Goal: Task Accomplishment & Management: Manage account settings

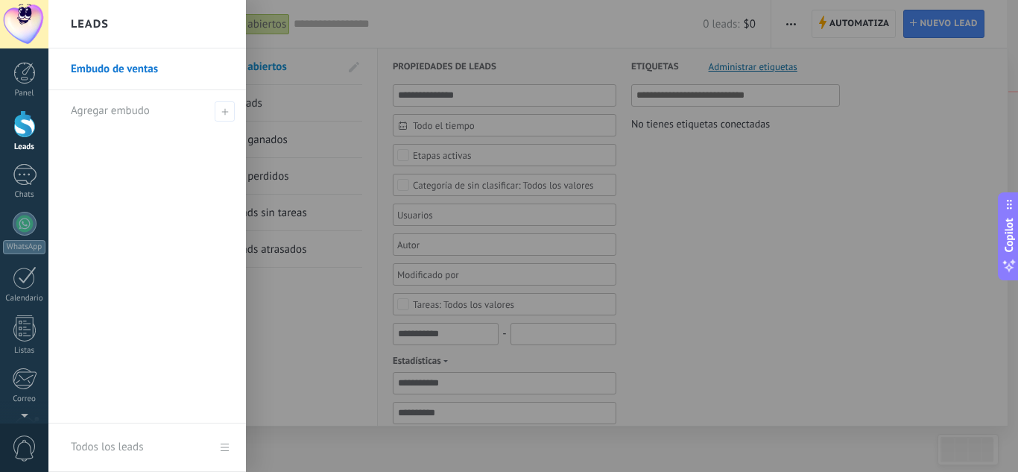
click at [24, 137] on div at bounding box center [24, 124] width 22 height 28
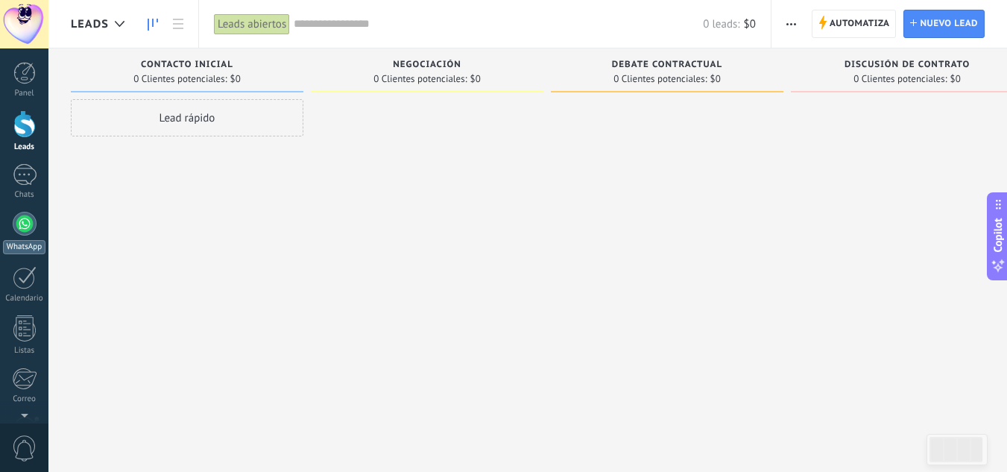
click at [25, 225] on div at bounding box center [25, 224] width 24 height 24
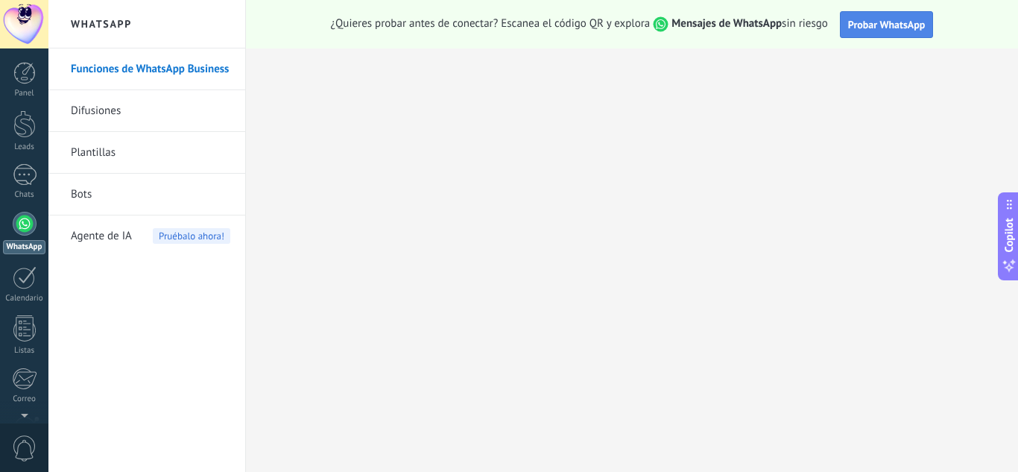
click at [896, 24] on span "Probar WhatsApp" at bounding box center [887, 24] width 78 height 13
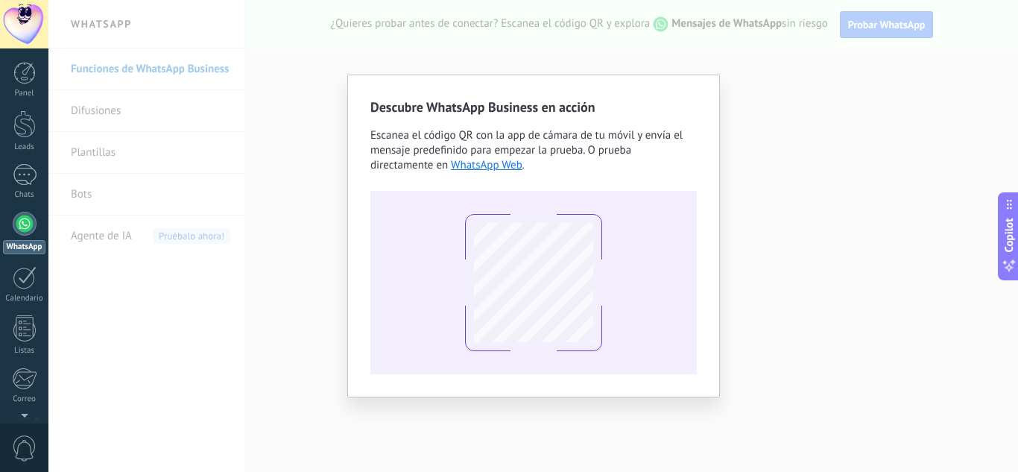
click at [773, 208] on div "Descubre WhatsApp Business en acción Escanea el código QR con la app de cámara …" at bounding box center [533, 236] width 970 height 472
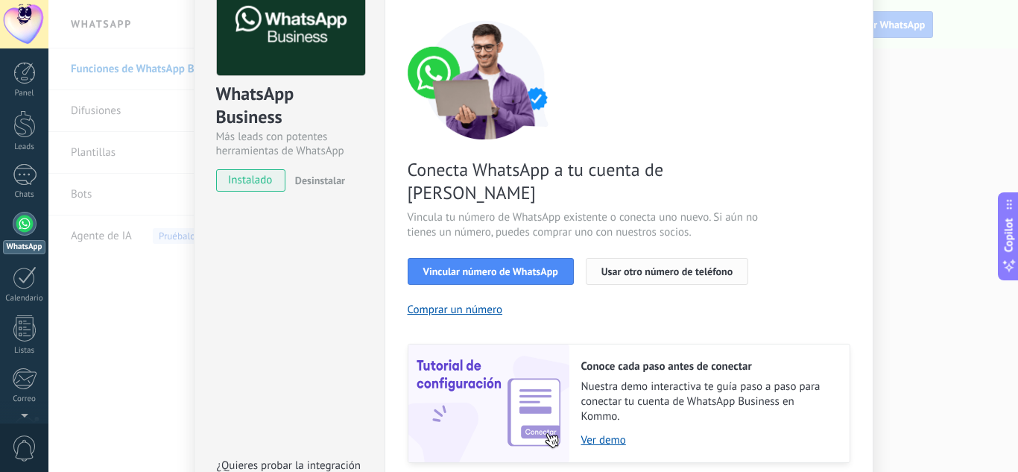
scroll to position [75, 0]
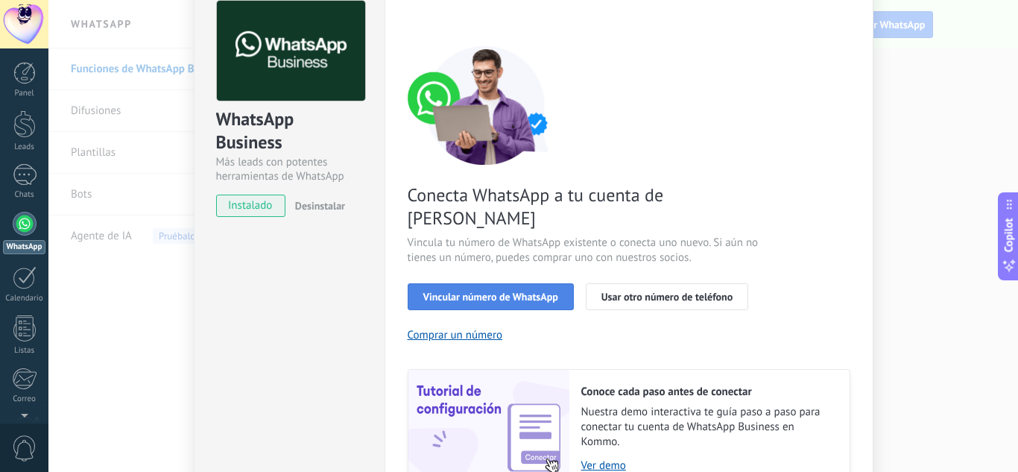
click at [506, 291] on span "Vincular número de WhatsApp" at bounding box center [490, 296] width 135 height 10
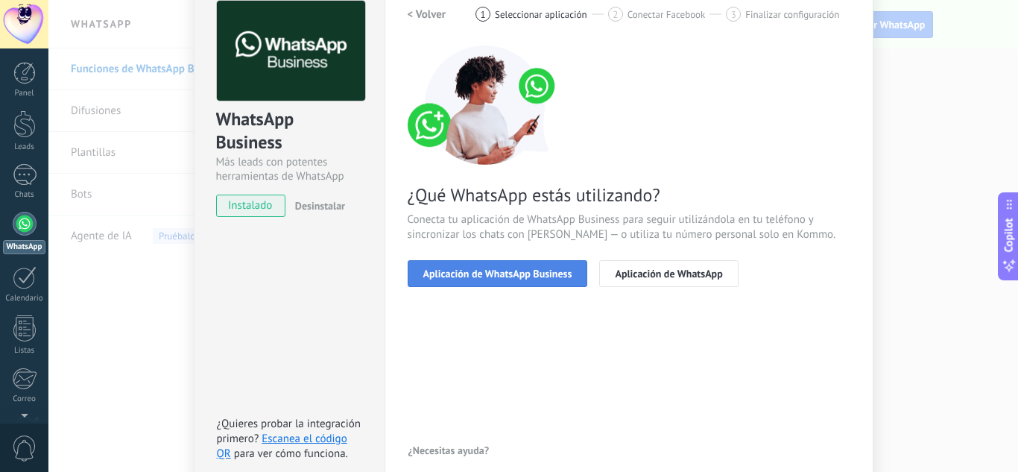
click at [555, 277] on span "Aplicación de WhatsApp Business" at bounding box center [497, 273] width 149 height 10
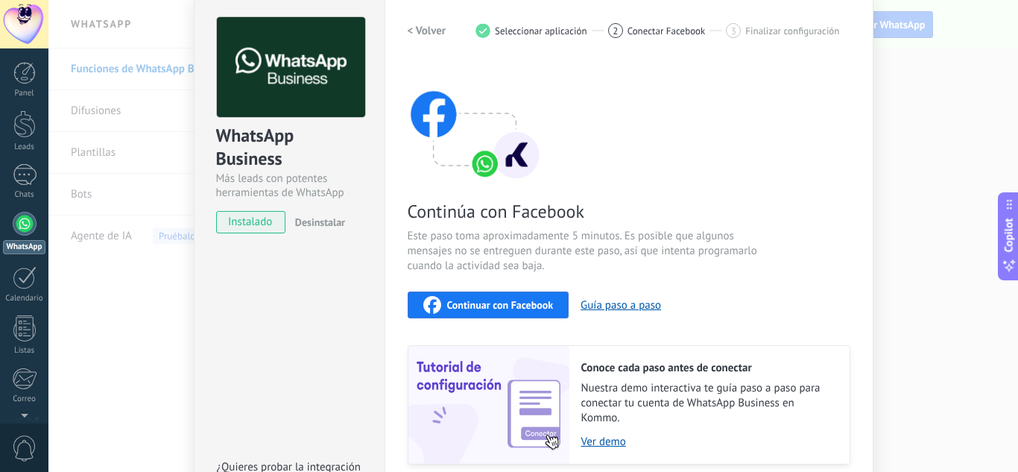
scroll to position [24, 0]
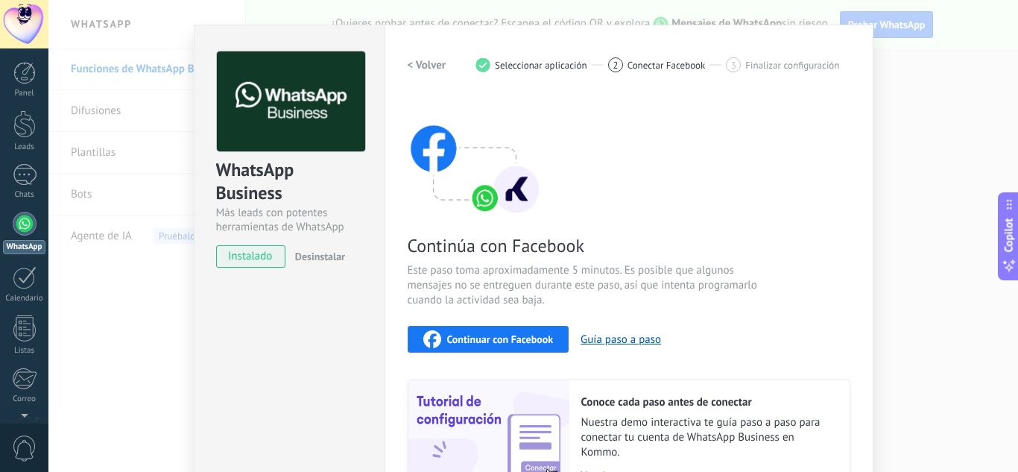
click at [260, 256] on span "instalado" at bounding box center [251, 256] width 68 height 22
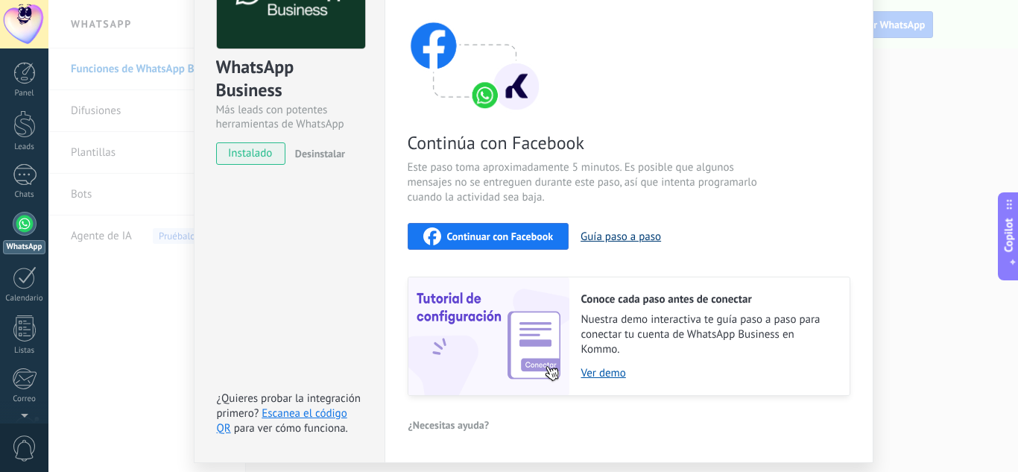
scroll to position [173, 0]
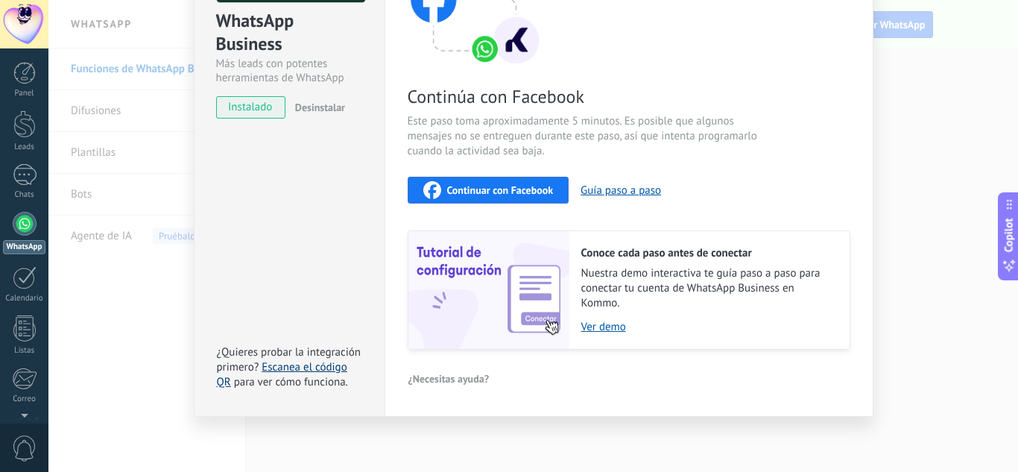
click at [280, 365] on link "Escanea el código QR" at bounding box center [282, 374] width 130 height 29
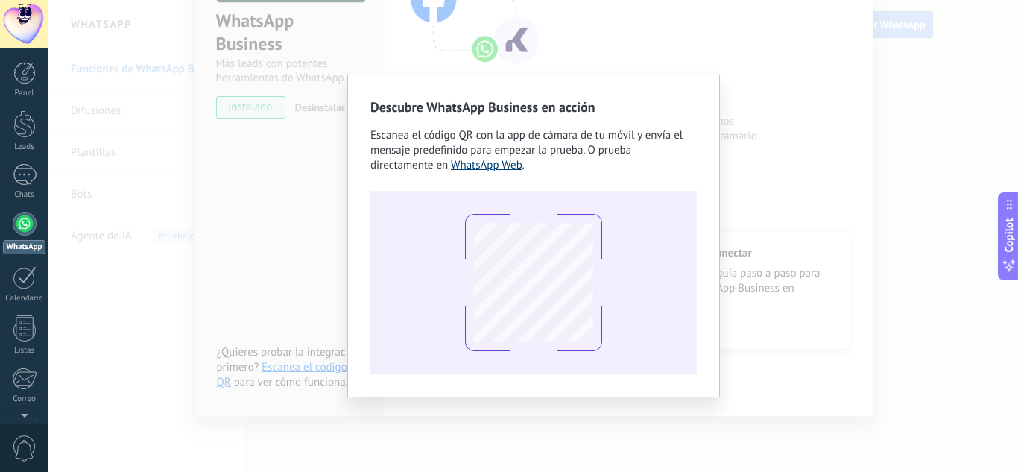
click at [499, 165] on link "WhatsApp Web" at bounding box center [487, 165] width 72 height 14
click at [765, 70] on div "Descubre WhatsApp Business en acción Escanea el código QR con la app de cámara …" at bounding box center [533, 236] width 970 height 472
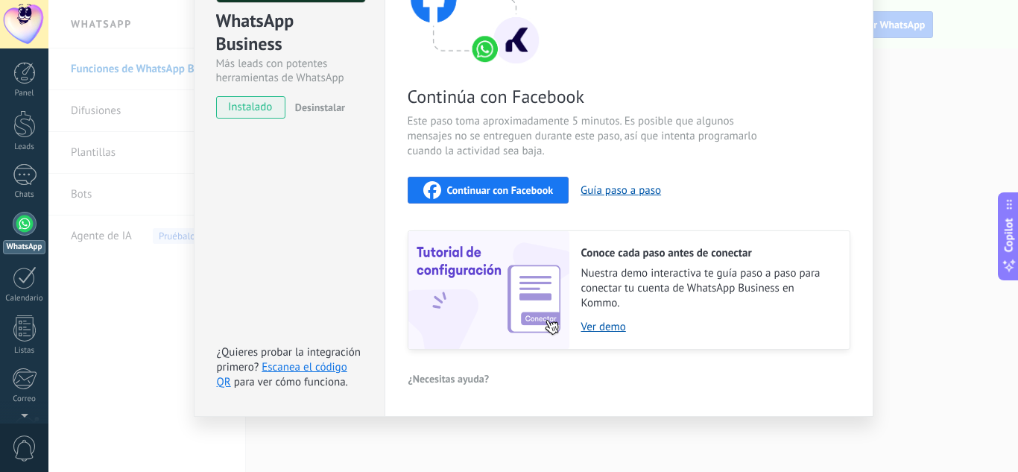
click at [481, 189] on span "Continuar con Facebook" at bounding box center [500, 190] width 107 height 10
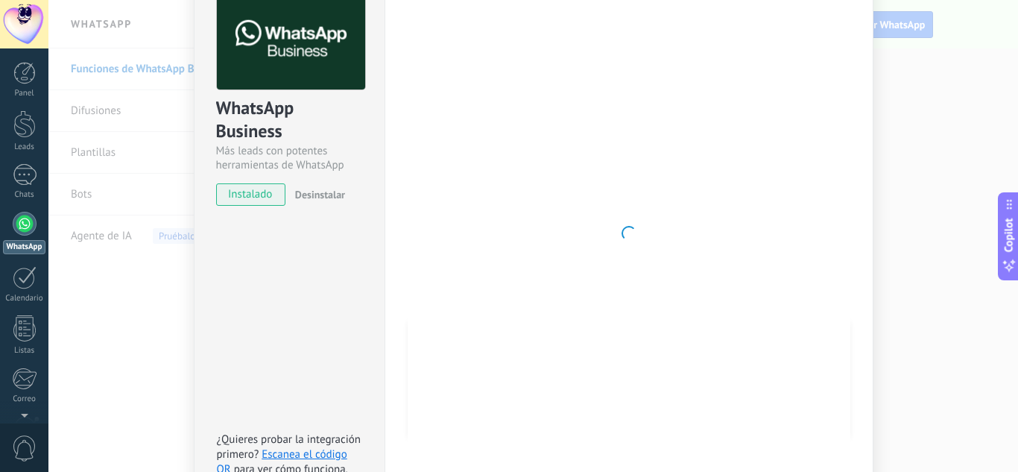
scroll to position [0, 0]
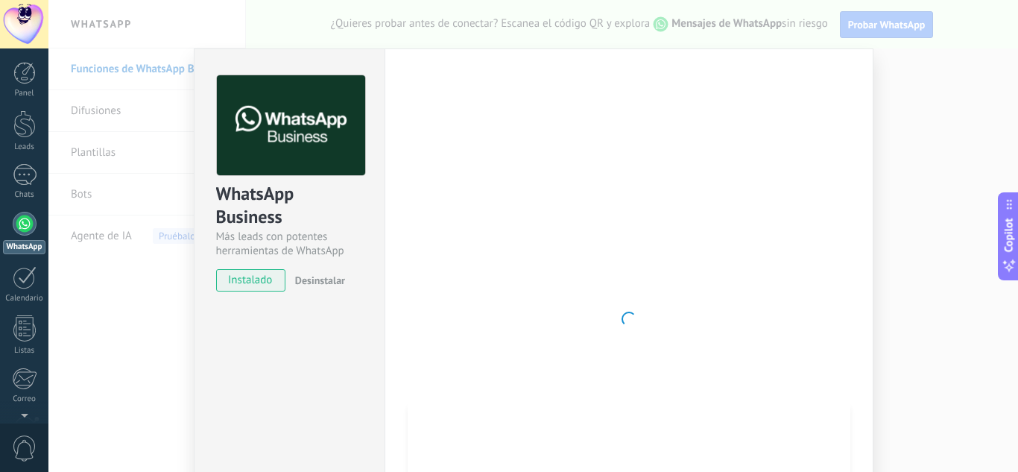
drag, startPoint x: 22, startPoint y: 136, endPoint x: 57, endPoint y: 131, distance: 36.2
click at [22, 136] on div at bounding box center [24, 124] width 22 height 28
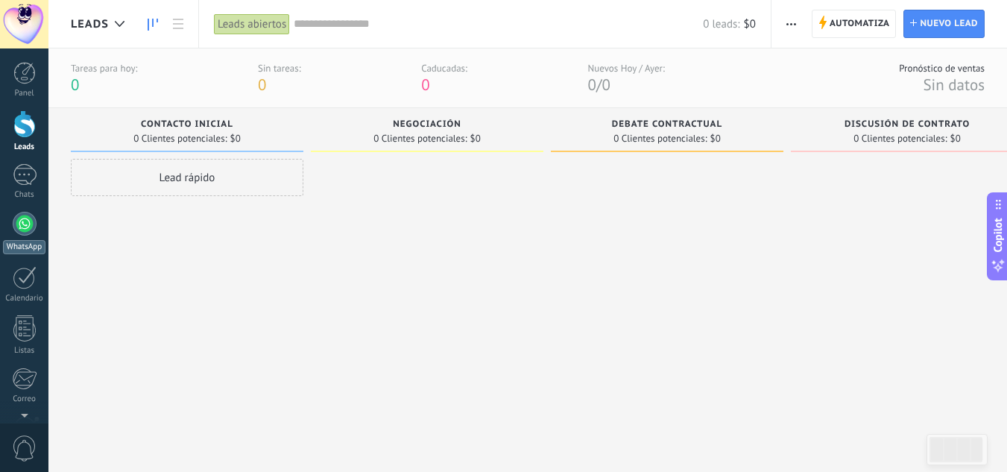
click at [15, 223] on div at bounding box center [25, 224] width 24 height 24
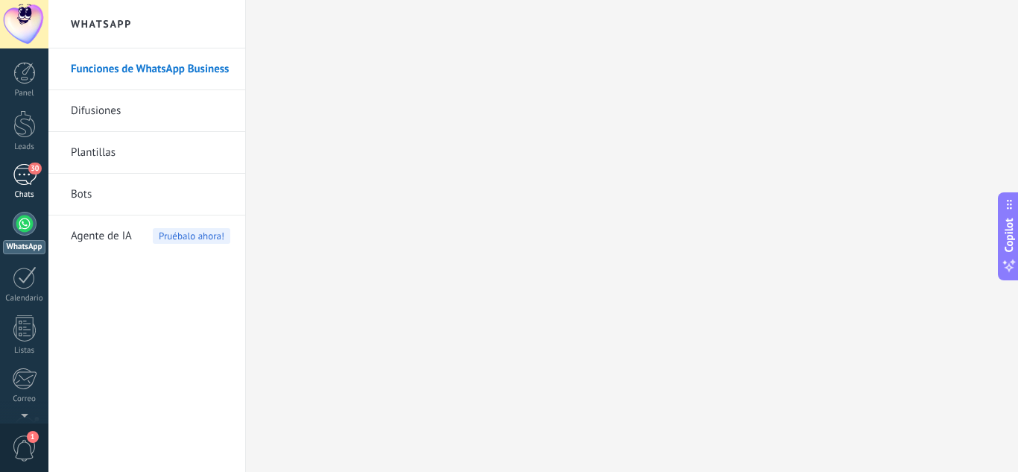
click at [37, 179] on link "30 Chats" at bounding box center [24, 182] width 48 height 36
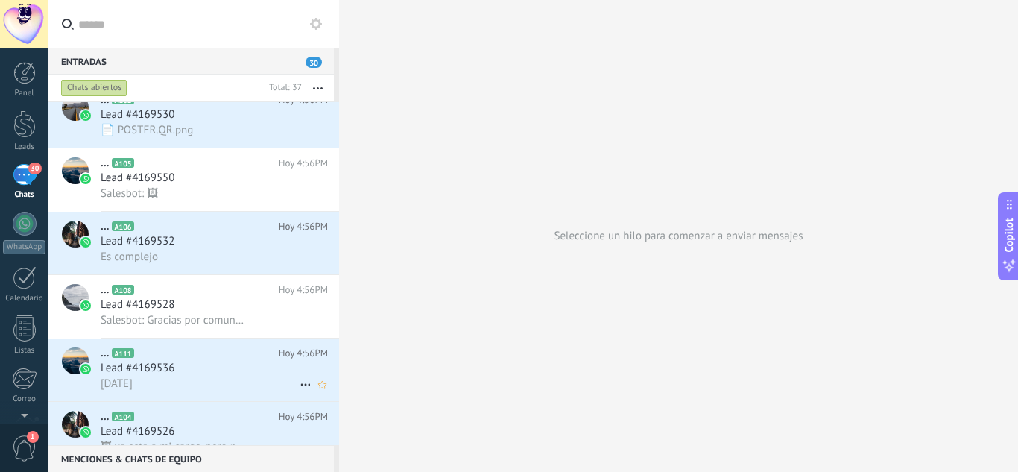
scroll to position [1, 0]
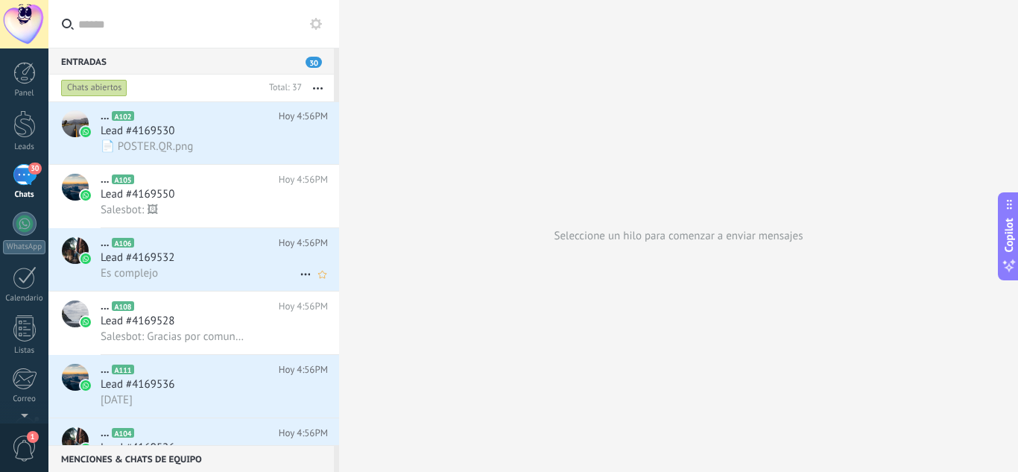
click at [226, 265] on div "Es complejo" at bounding box center [214, 273] width 227 height 16
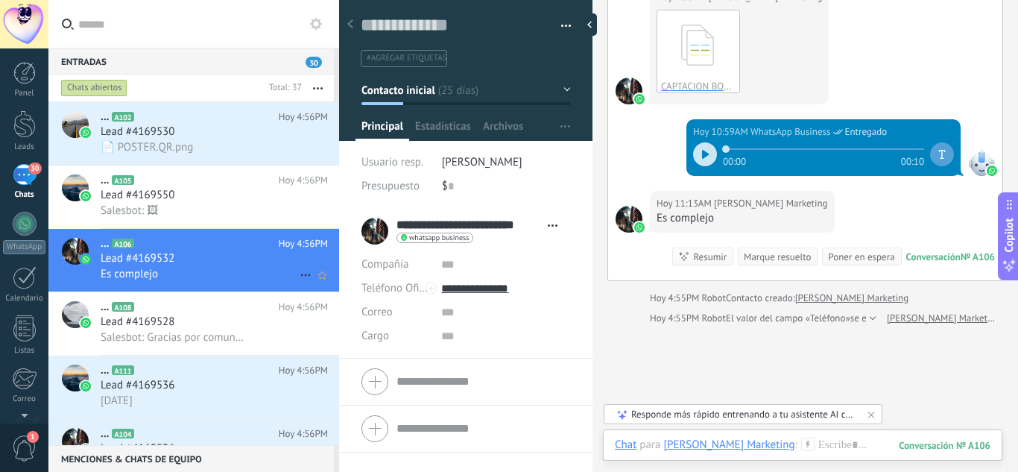
scroll to position [75, 0]
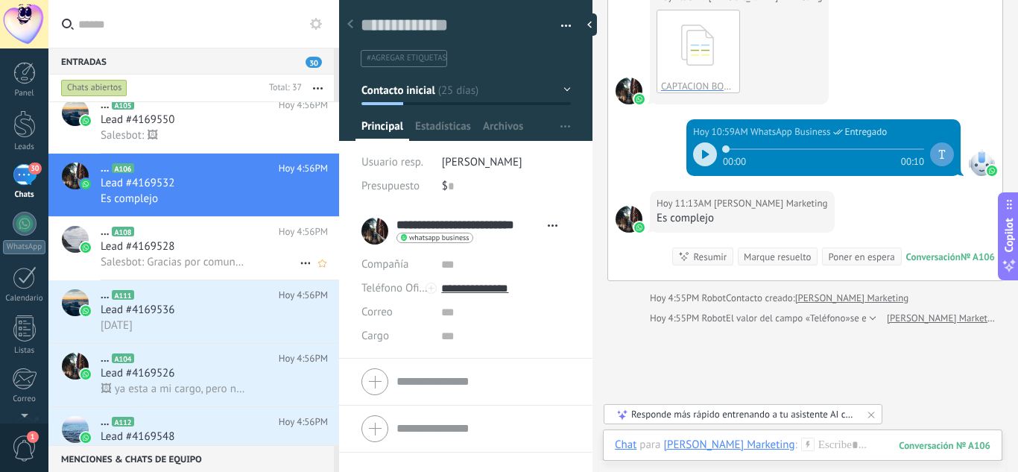
click at [195, 255] on span "Salesbot: Gracias por comunicarte con [PERSON_NAME] ES HABLAR INGLES. ¿Cómo pod…" at bounding box center [173, 262] width 145 height 14
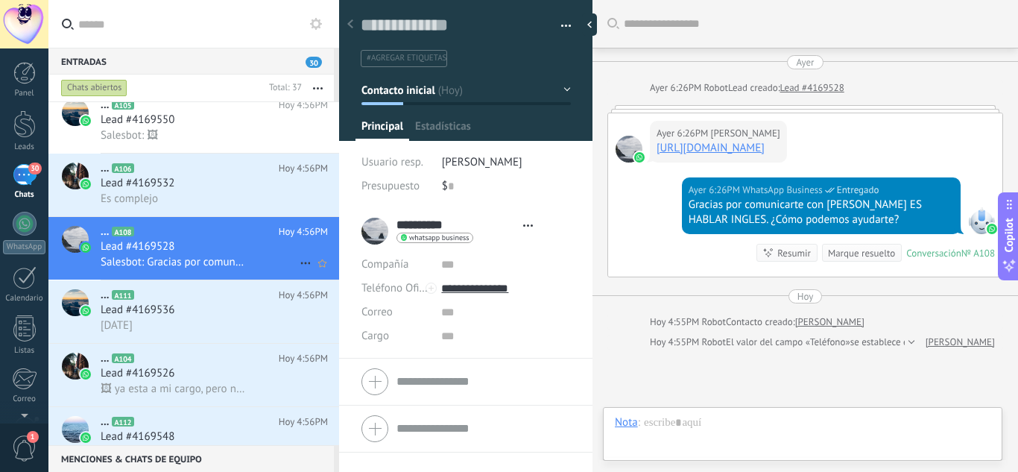
type textarea "**********"
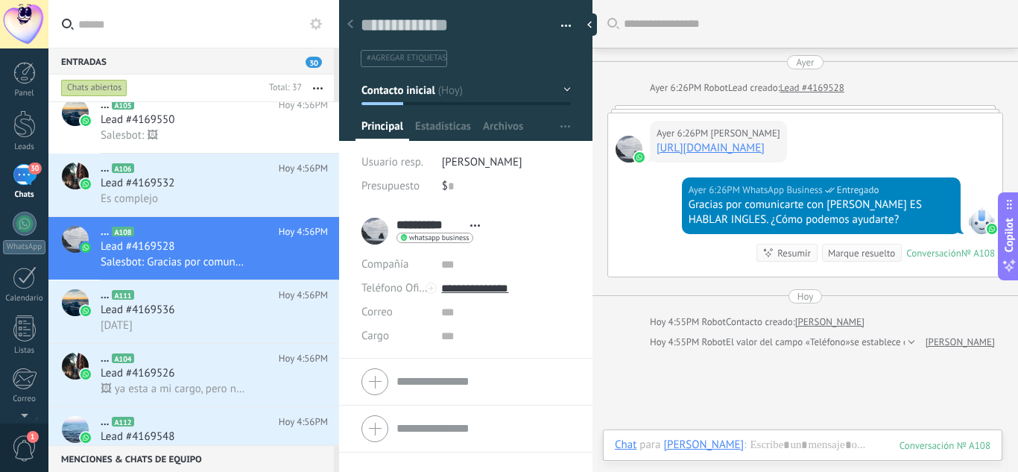
scroll to position [6, 0]
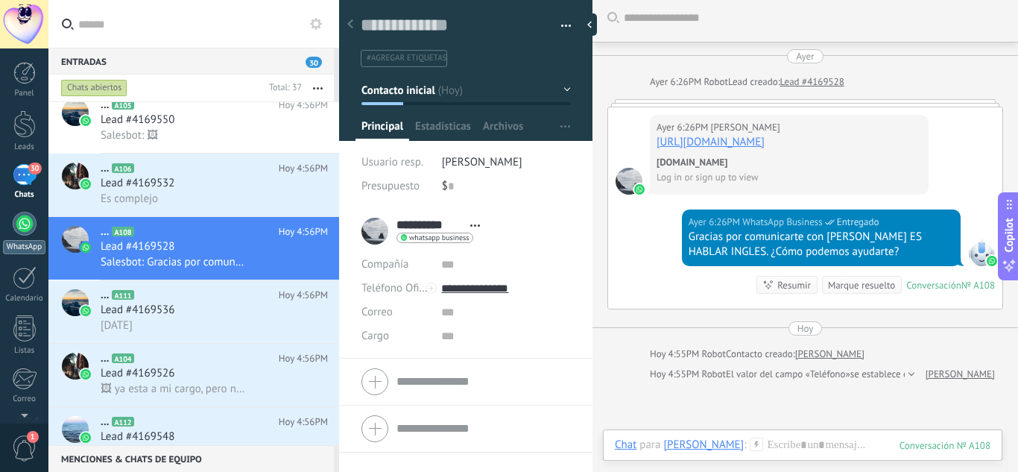
click at [19, 227] on div at bounding box center [25, 224] width 24 height 24
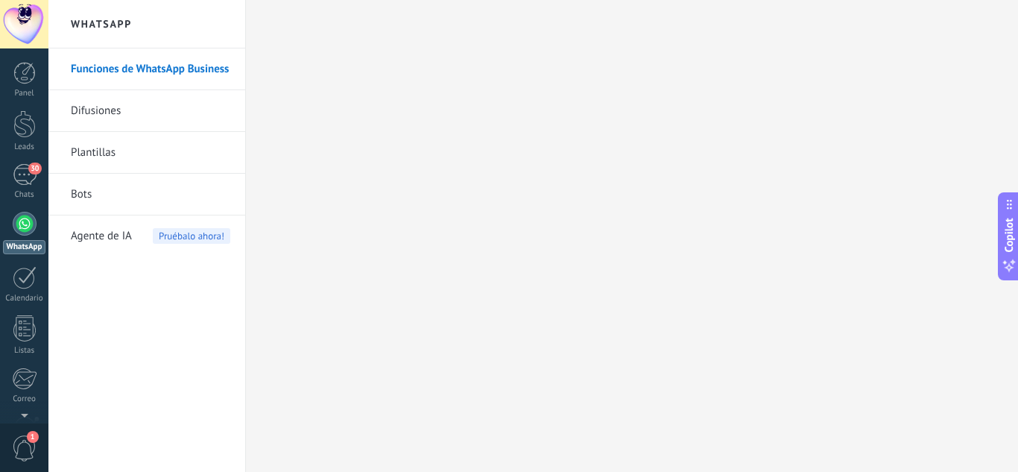
click at [157, 111] on link "Difusiones" at bounding box center [150, 111] width 159 height 42
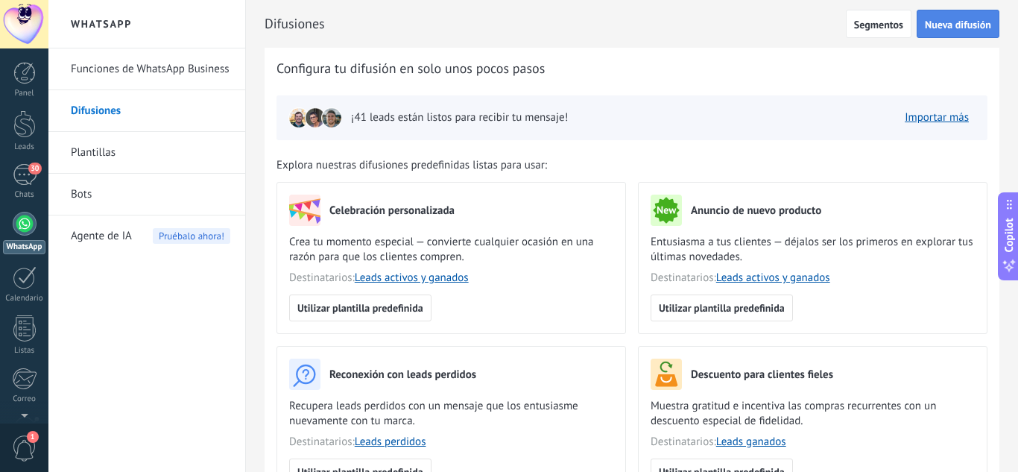
click at [961, 24] on span "Nueva difusión" at bounding box center [958, 24] width 66 height 10
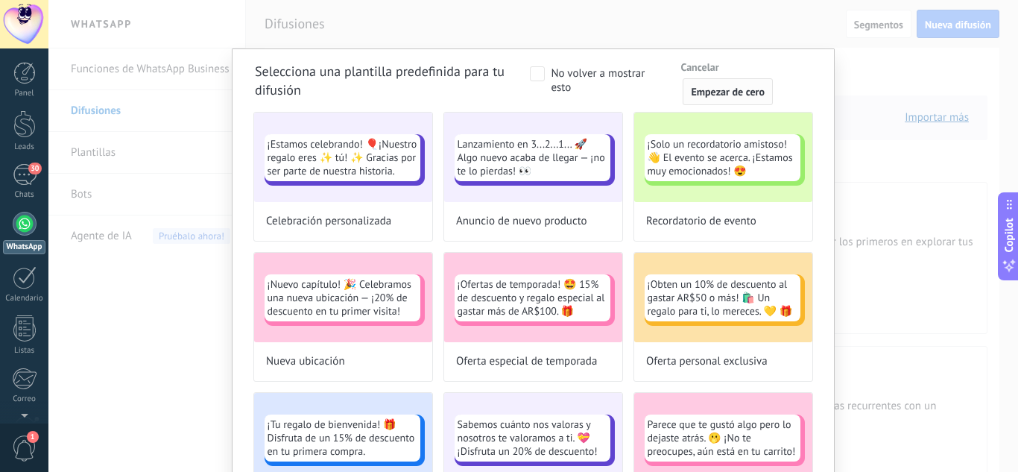
click at [698, 87] on span "Empezar de cero" at bounding box center [728, 91] width 74 height 10
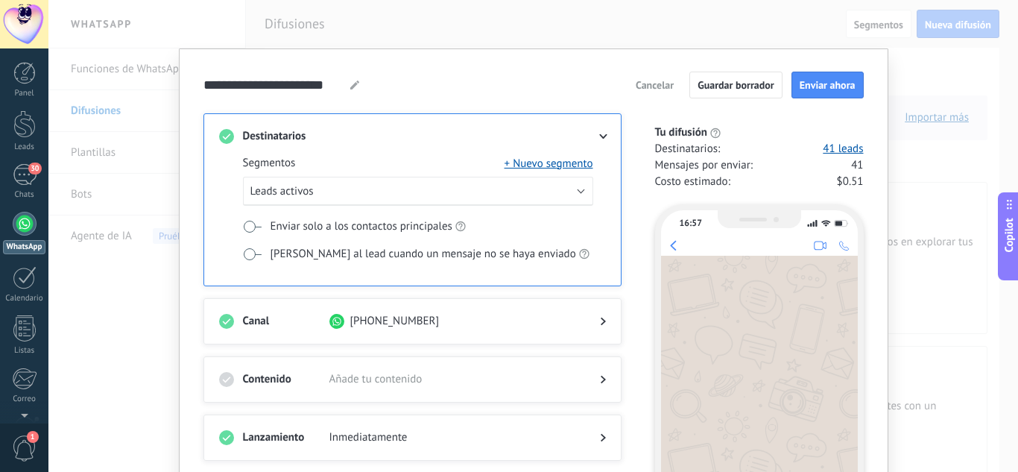
scroll to position [75, 0]
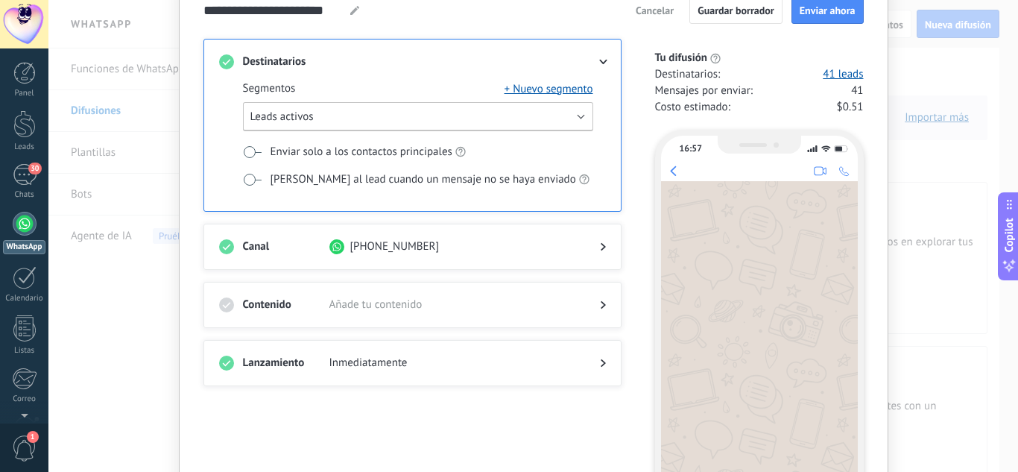
click at [569, 119] on button "Leads activos" at bounding box center [418, 116] width 350 height 29
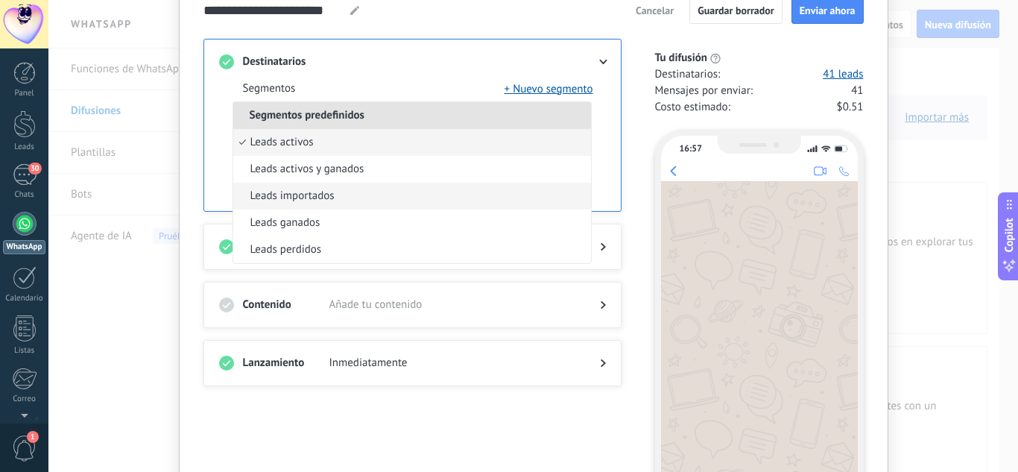
click at [508, 196] on li "Leads importados" at bounding box center [412, 196] width 358 height 27
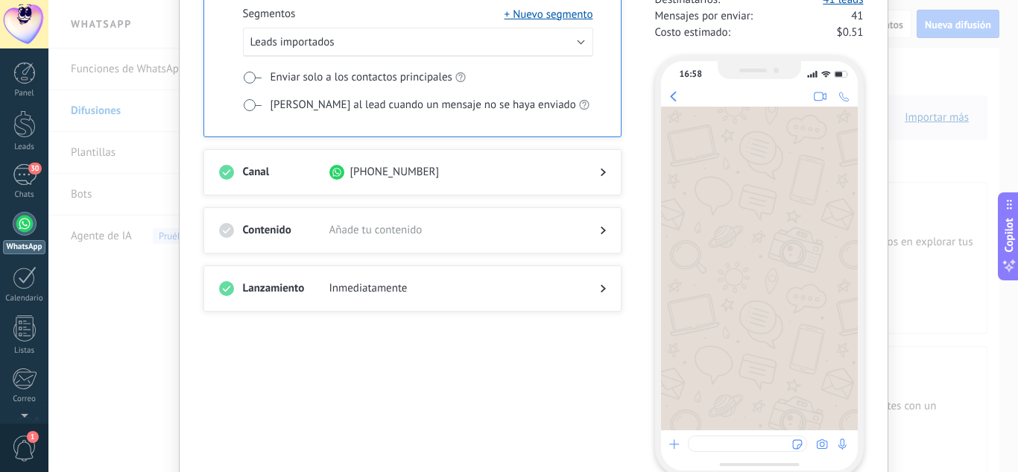
scroll to position [0, 0]
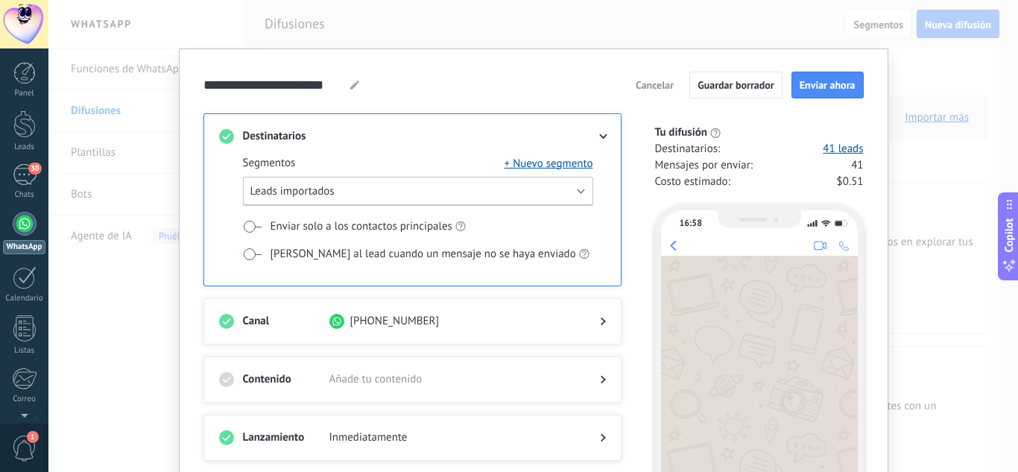
click at [350, 193] on button "Leads importados" at bounding box center [418, 191] width 350 height 29
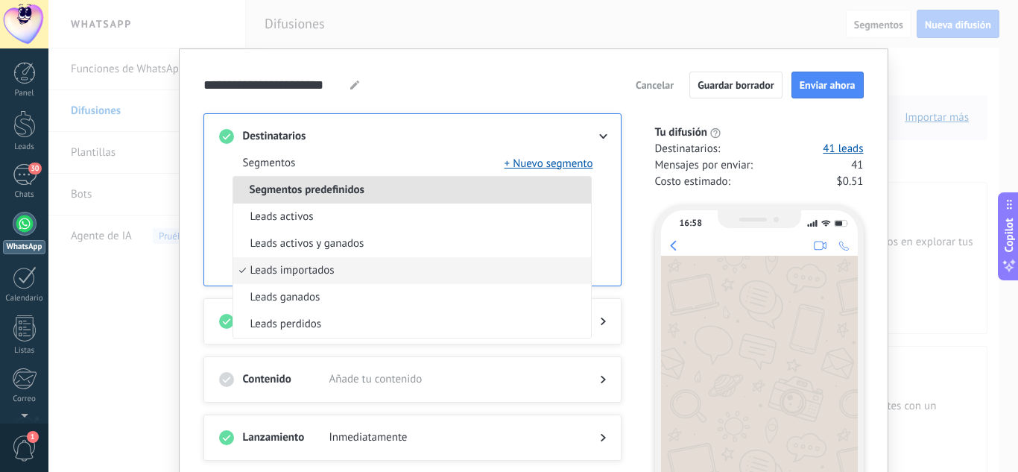
click at [426, 265] on li "Leads importados" at bounding box center [412, 270] width 358 height 27
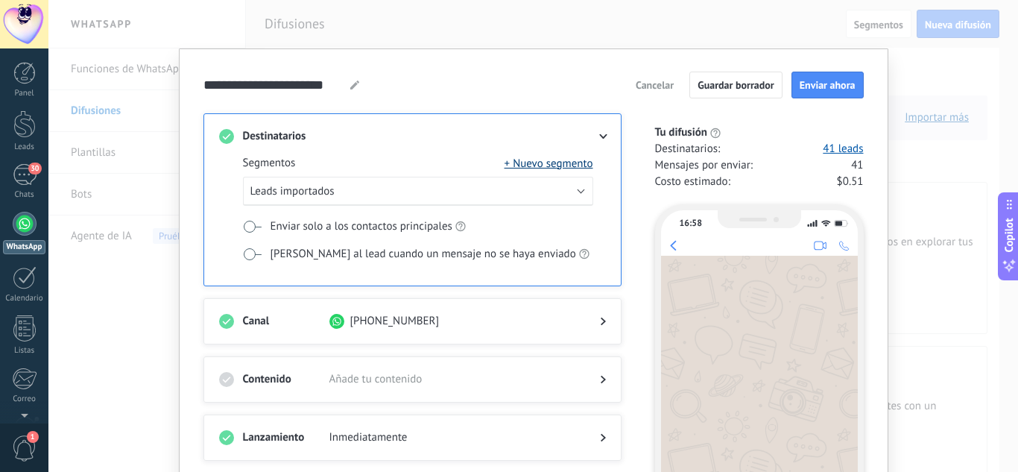
click at [548, 165] on button "+ Nuevo segmento" at bounding box center [549, 163] width 89 height 15
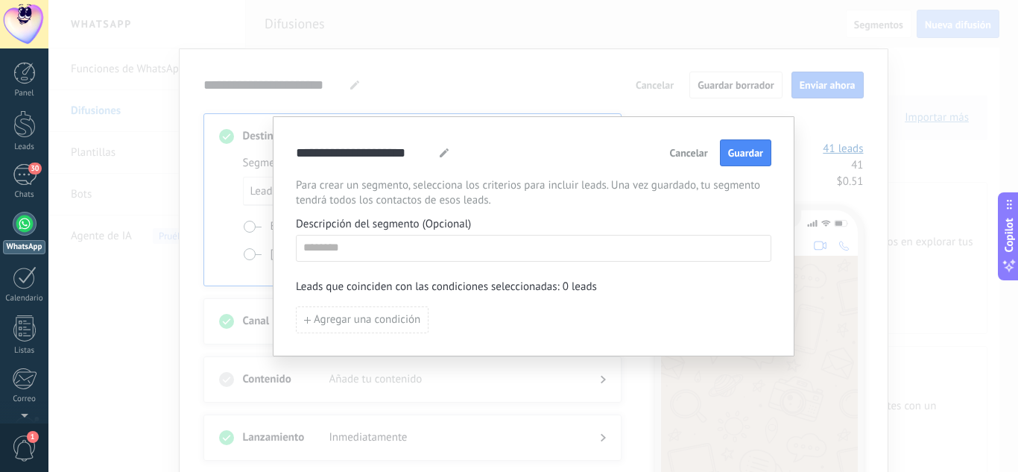
click at [476, 326] on div "Agregar una condición" at bounding box center [534, 319] width 476 height 27
click at [700, 157] on span "Cancelar" at bounding box center [689, 153] width 38 height 10
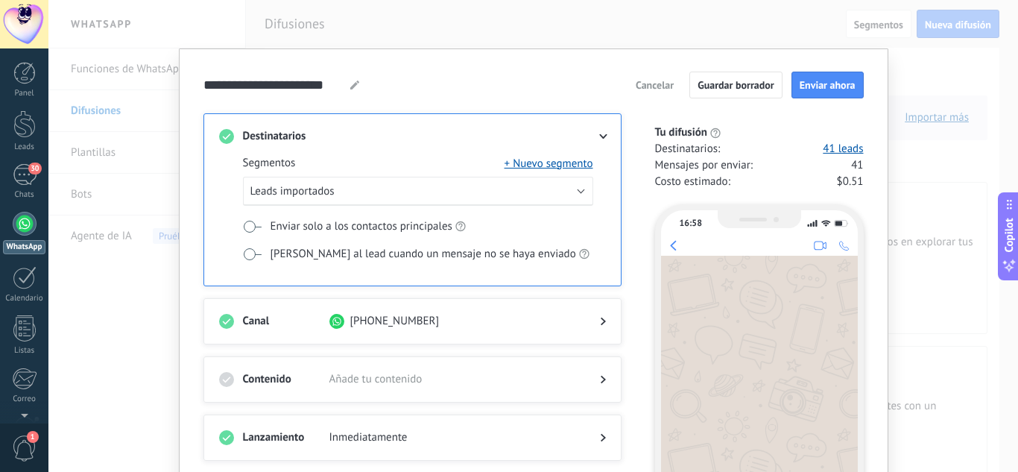
click at [654, 90] on span "Cancelar" at bounding box center [655, 85] width 38 height 10
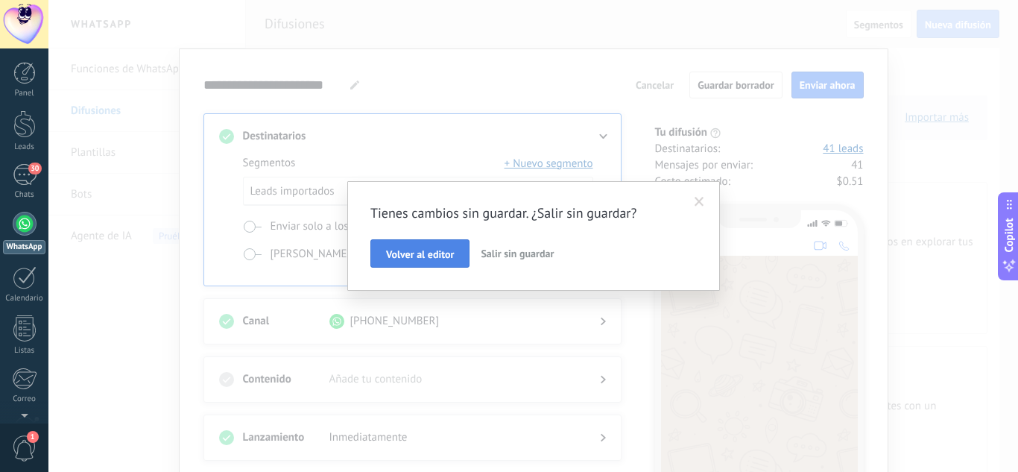
click at [420, 252] on span "Volver al editor" at bounding box center [420, 254] width 68 height 10
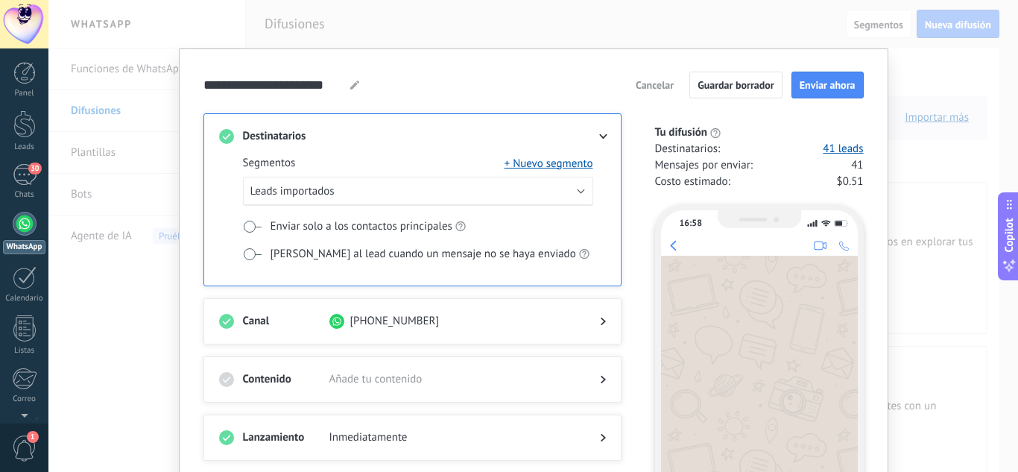
click at [643, 80] on span "Cancelar" at bounding box center [655, 85] width 38 height 10
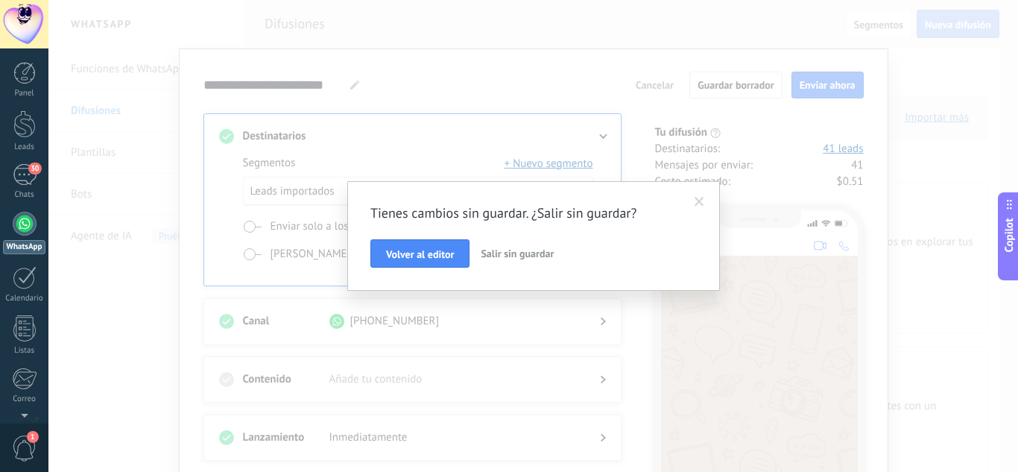
click at [528, 256] on span "Salir sin guardar" at bounding box center [517, 253] width 73 height 13
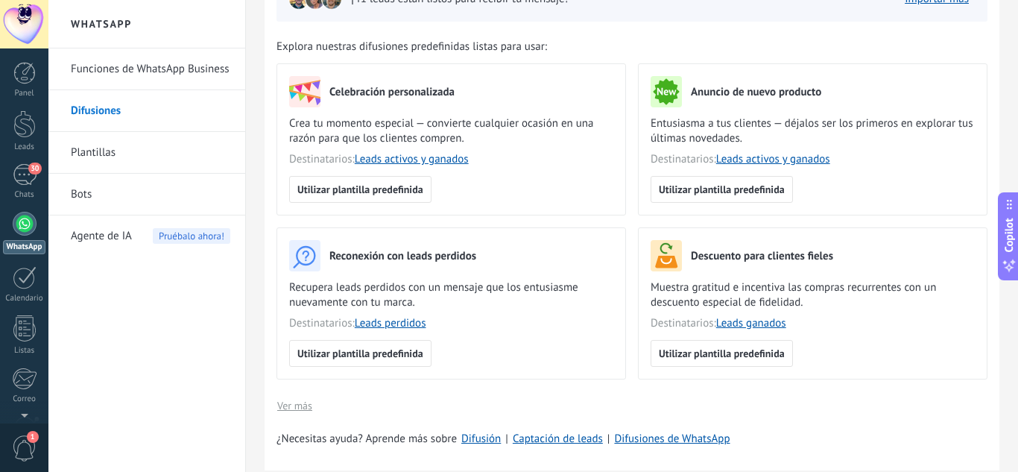
scroll to position [149, 0]
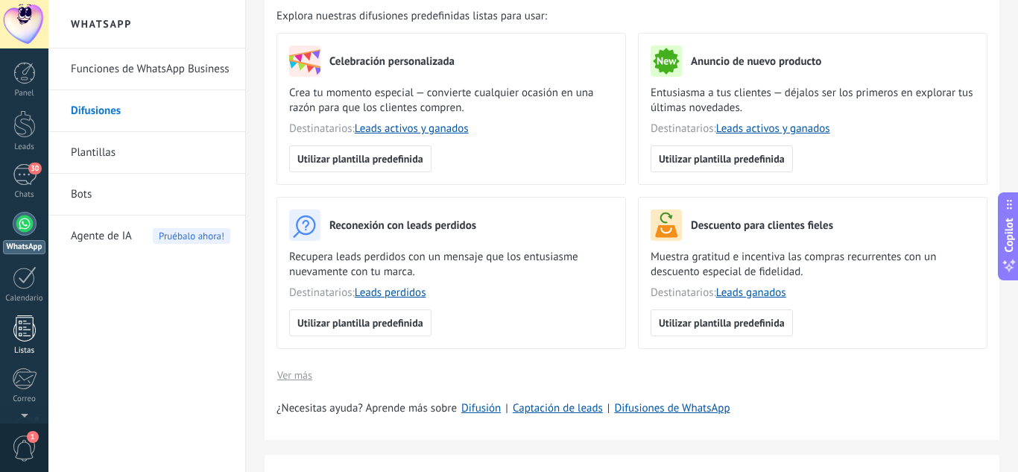
click at [22, 340] on div at bounding box center [24, 328] width 22 height 26
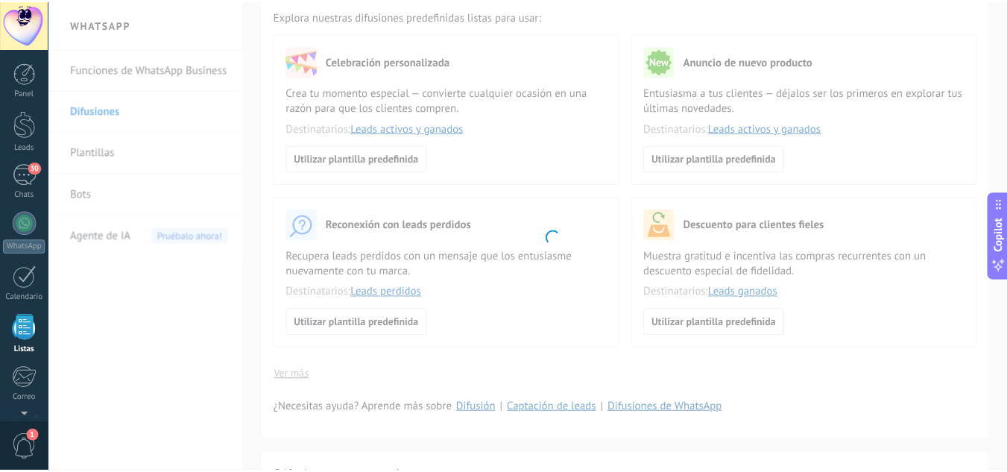
scroll to position [92, 0]
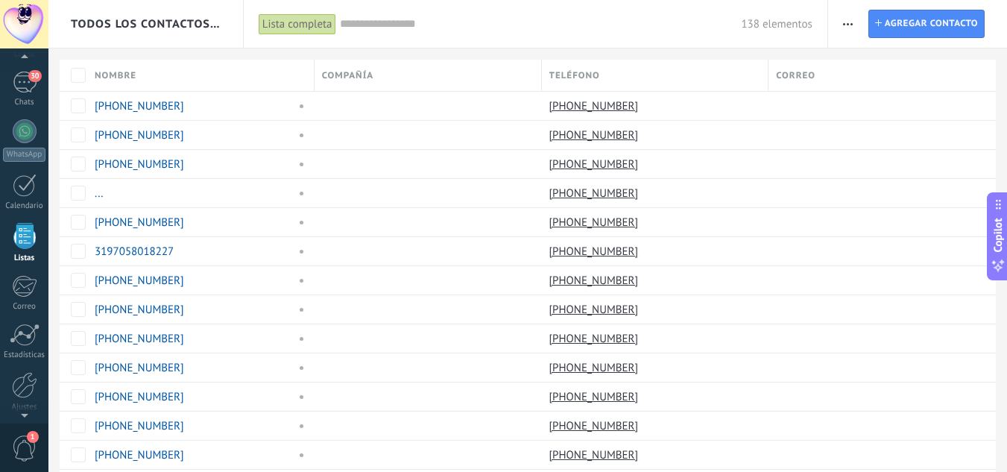
click at [845, 16] on span "button" at bounding box center [848, 24] width 10 height 28
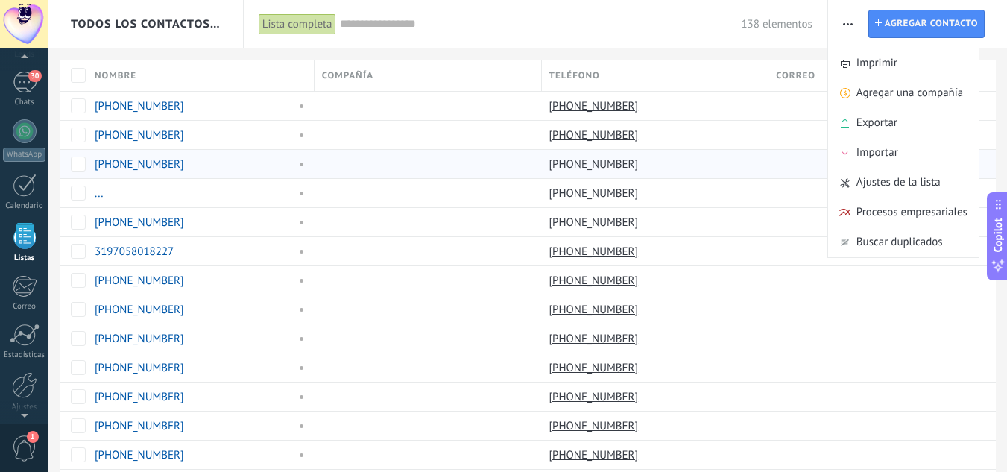
click at [891, 151] on span "Importar" at bounding box center [877, 153] width 42 height 30
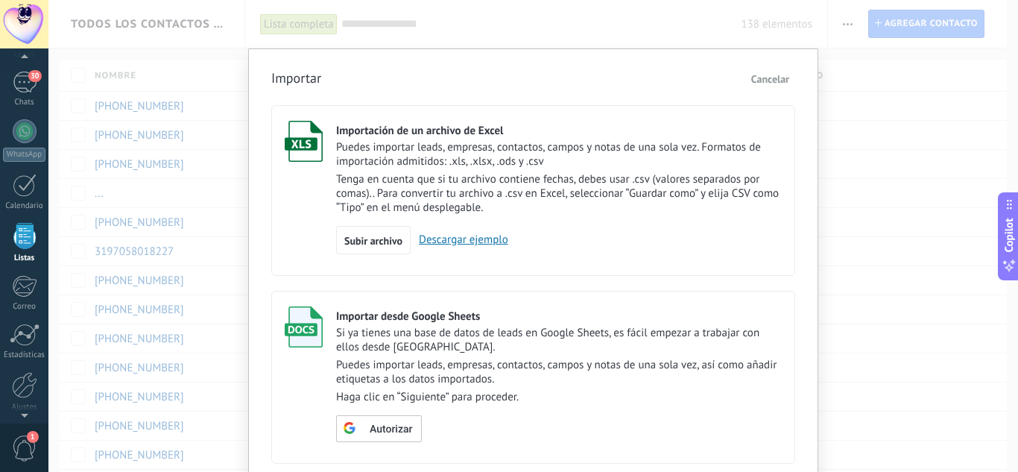
click at [451, 231] on div "Subir archivo Descargar ejemplo" at bounding box center [559, 240] width 446 height 28
click at [469, 238] on link "Descargar ejemplo" at bounding box center [460, 240] width 98 height 14
click at [374, 236] on span "Subir archivo" at bounding box center [373, 241] width 58 height 10
click at [0, 0] on input "Importación de un archivo de Excel Puedes importar leads, empresas, contactos, …" at bounding box center [0, 0] width 0 height 0
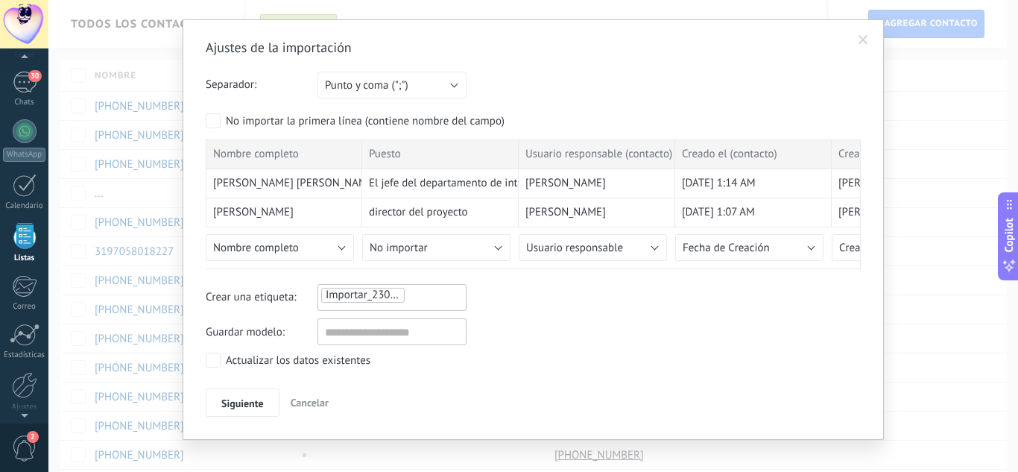
scroll to position [45, 0]
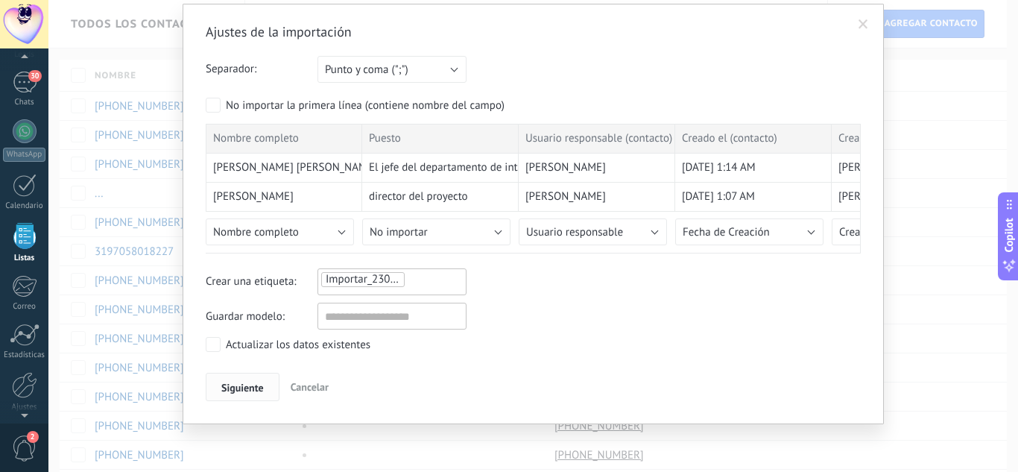
click at [228, 388] on span "Siguiente" at bounding box center [242, 387] width 42 height 10
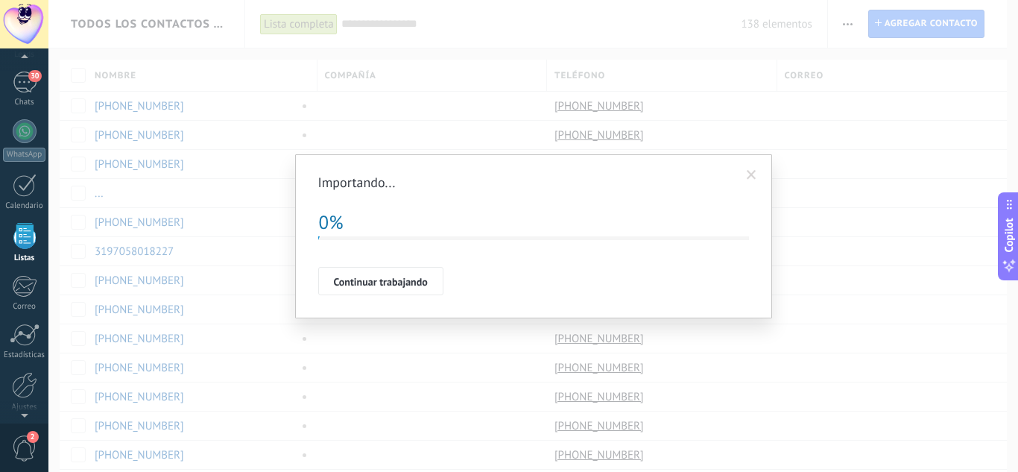
scroll to position [0, 0]
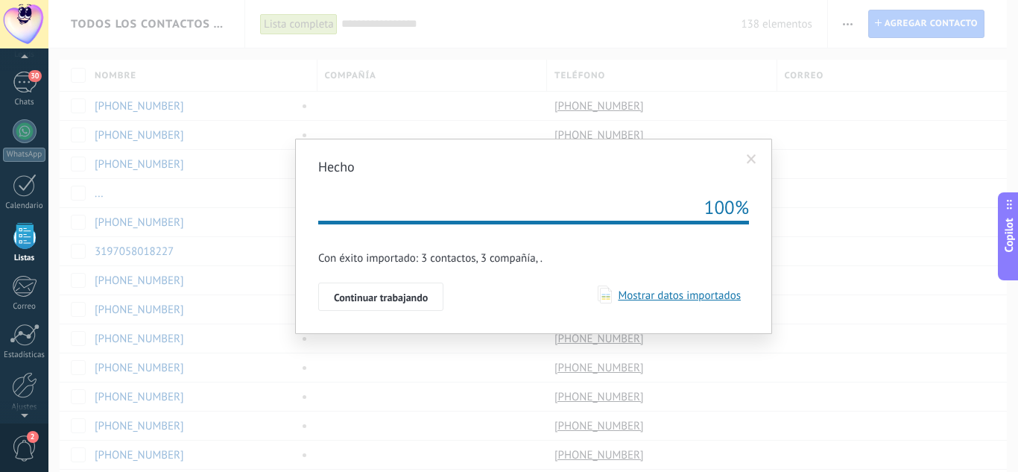
click at [677, 301] on span "Mostrar datos importados" at bounding box center [676, 295] width 129 height 14
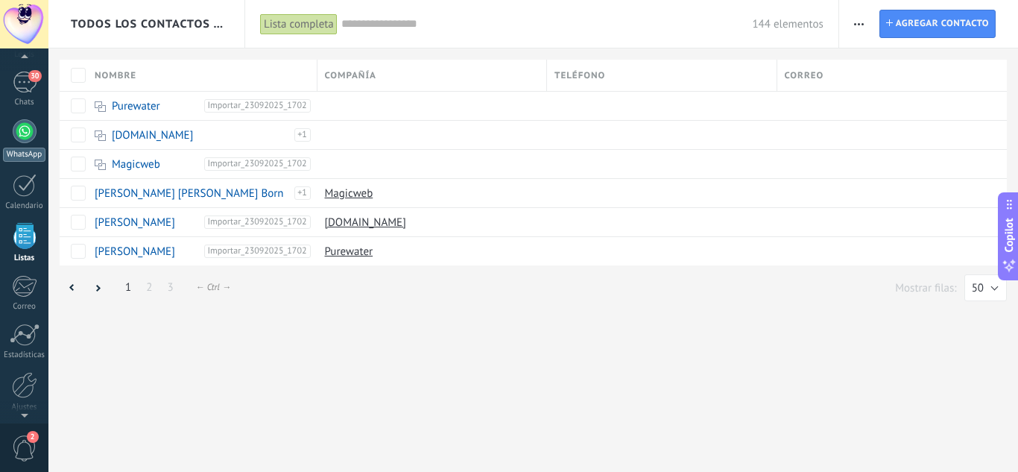
click at [24, 136] on div at bounding box center [25, 131] width 24 height 24
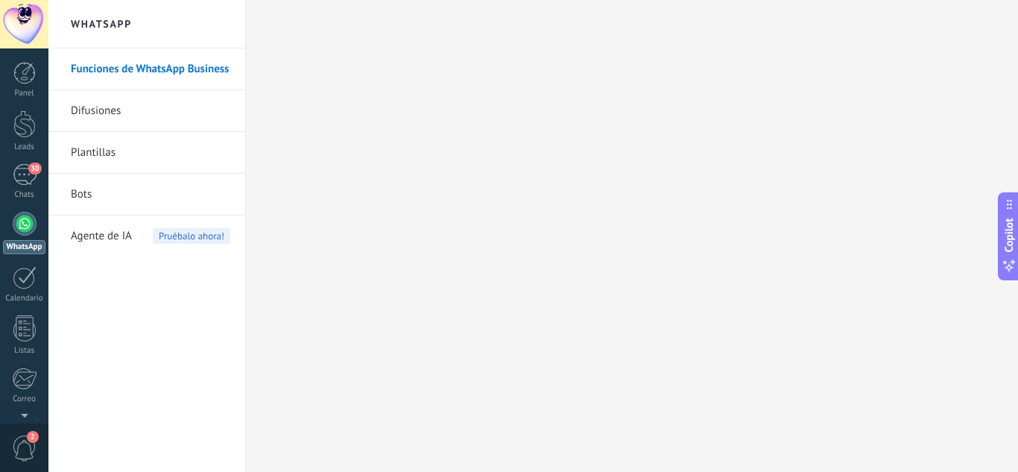
click at [136, 121] on link "Difusiones" at bounding box center [150, 111] width 159 height 42
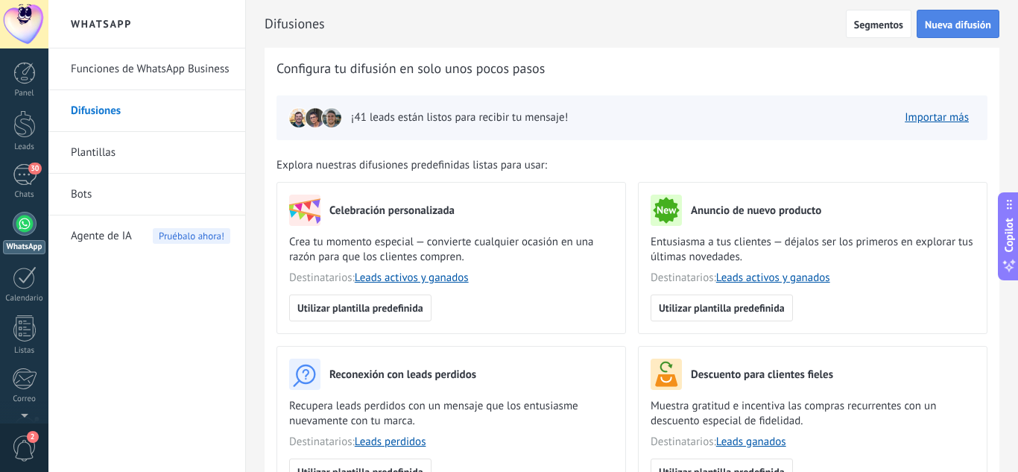
click at [940, 25] on span "Nueva difusión" at bounding box center [958, 24] width 66 height 10
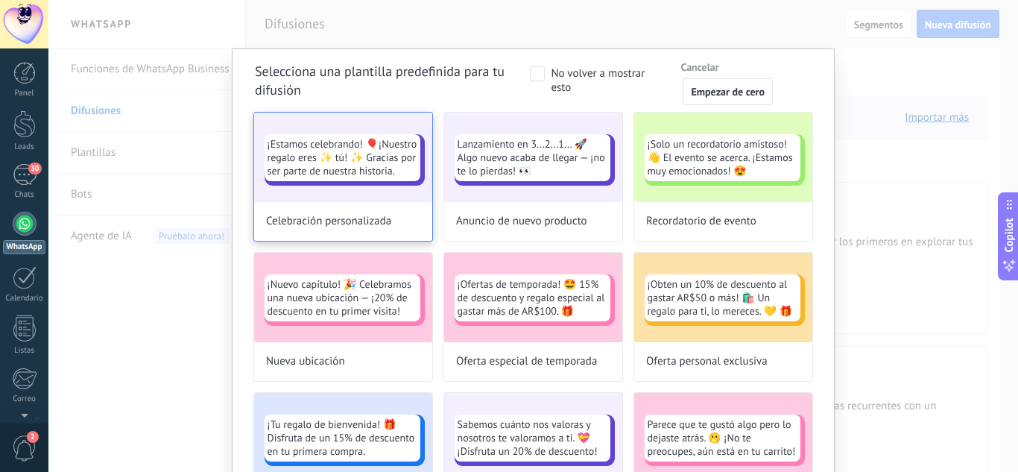
click at [346, 171] on span "¡Estamos celebrando! 🎈¡Nuestro regalo eres ✨ tú! ✨ Gracias por ser parte de nue…" at bounding box center [343, 157] width 150 height 40
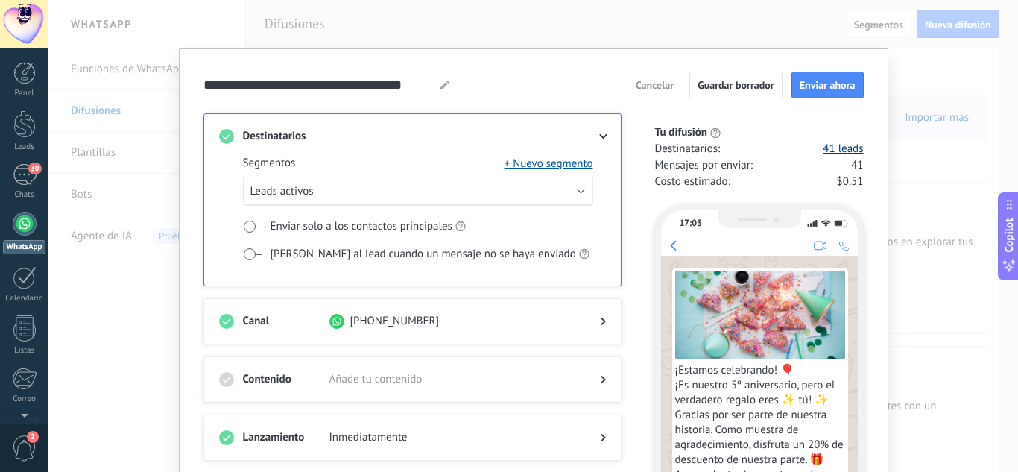
click at [835, 149] on link "41 leads" at bounding box center [843, 149] width 40 height 15
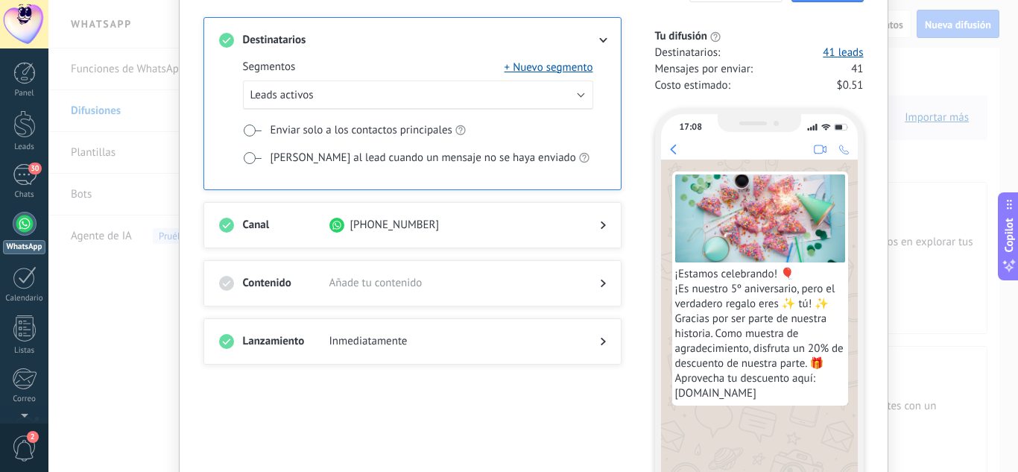
scroll to position [225, 0]
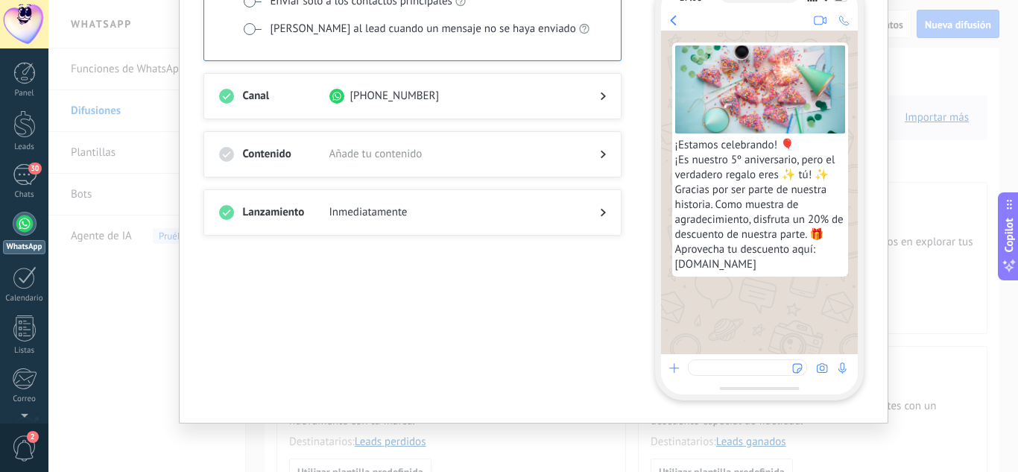
click at [33, 216] on div at bounding box center [25, 224] width 24 height 24
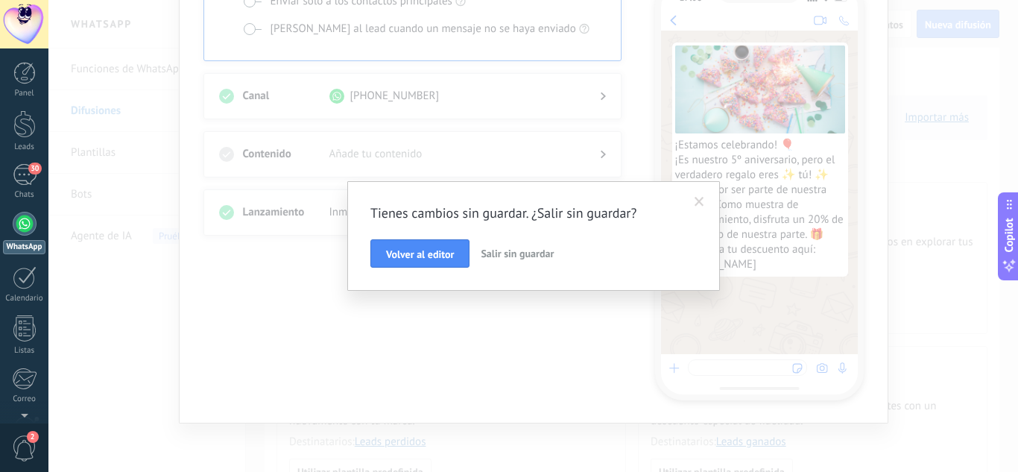
click at [512, 253] on span "Salir sin guardar" at bounding box center [517, 253] width 73 height 13
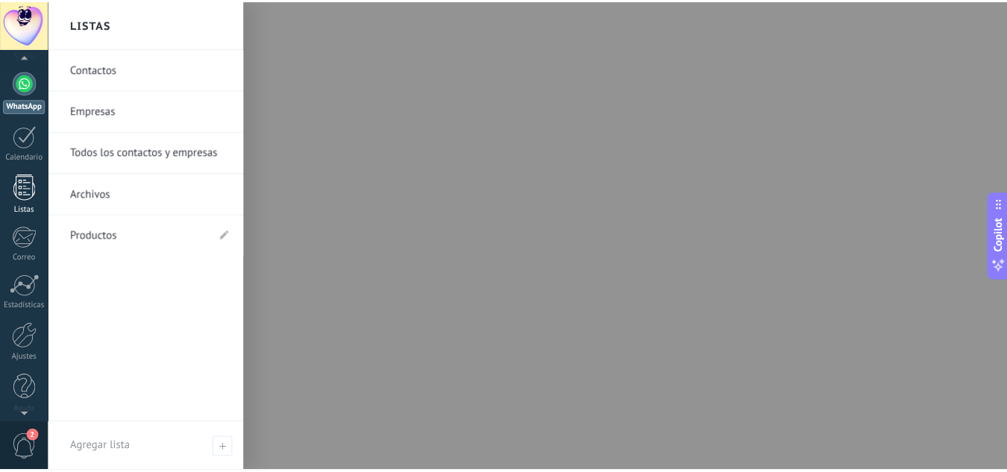
scroll to position [148, 0]
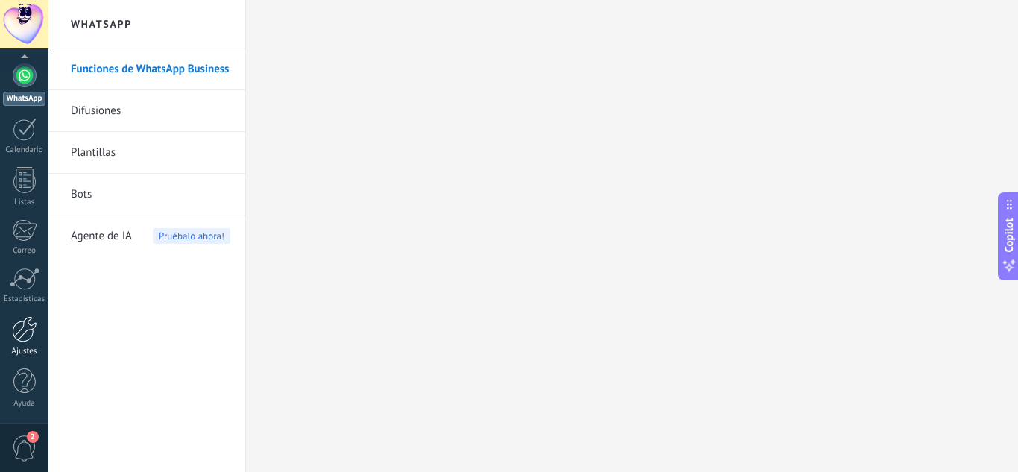
click at [30, 342] on link "Ajustes" at bounding box center [24, 336] width 48 height 40
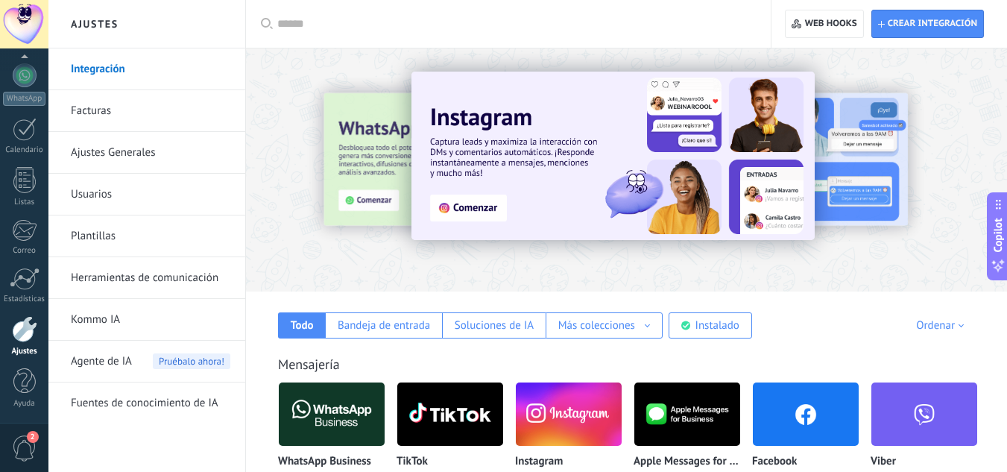
click at [98, 65] on link "Integración" at bounding box center [150, 69] width 159 height 42
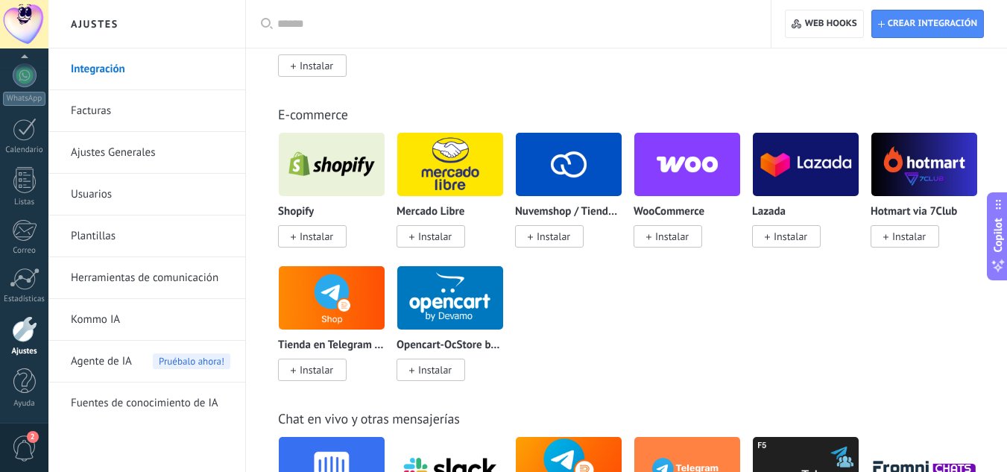
scroll to position [894, 0]
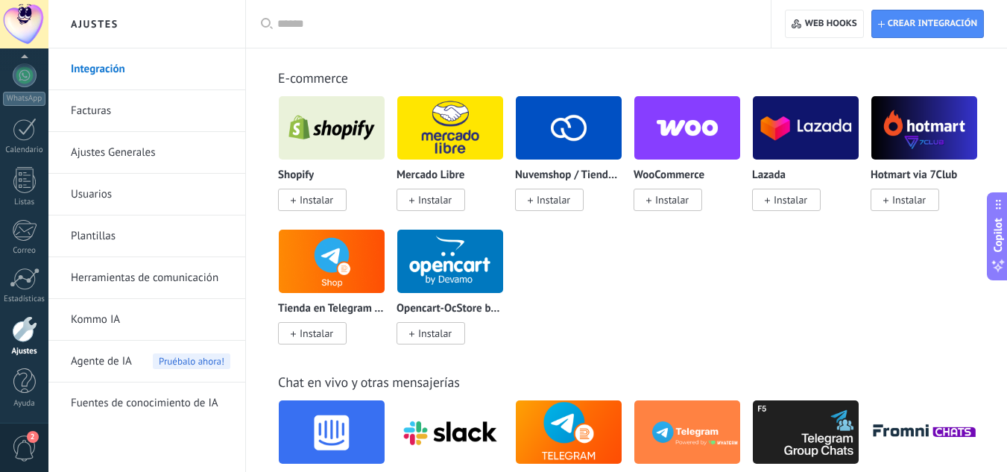
click at [89, 153] on link "Ajustes Generales" at bounding box center [150, 153] width 159 height 42
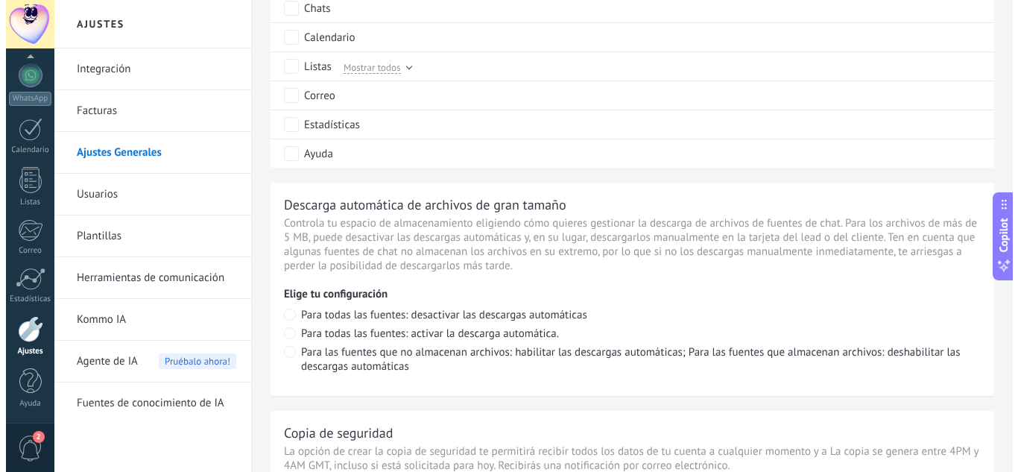
scroll to position [975, 0]
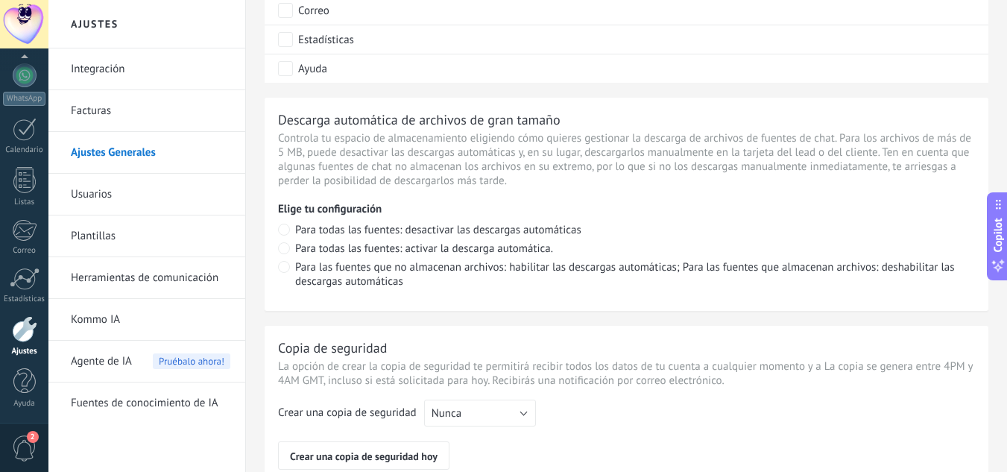
click at [21, 452] on span "2" at bounding box center [24, 448] width 25 height 26
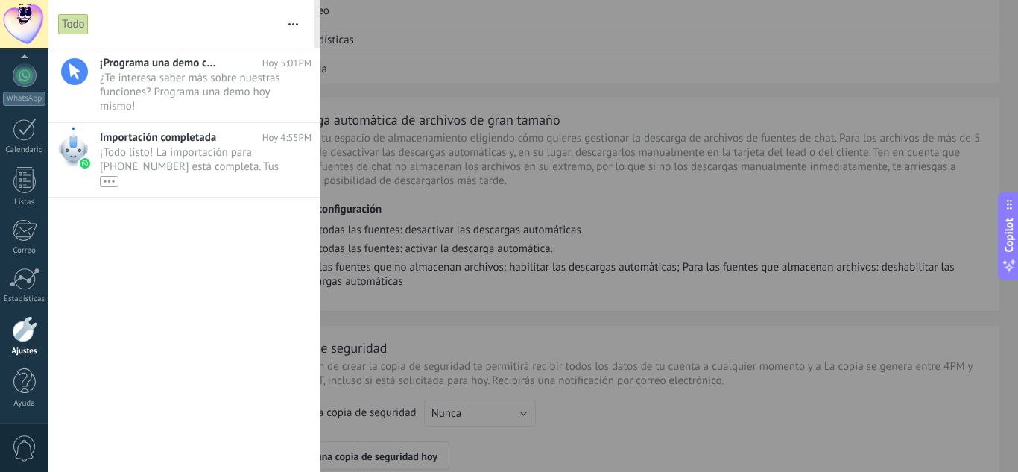
click at [295, 30] on button "button" at bounding box center [293, 24] width 32 height 48
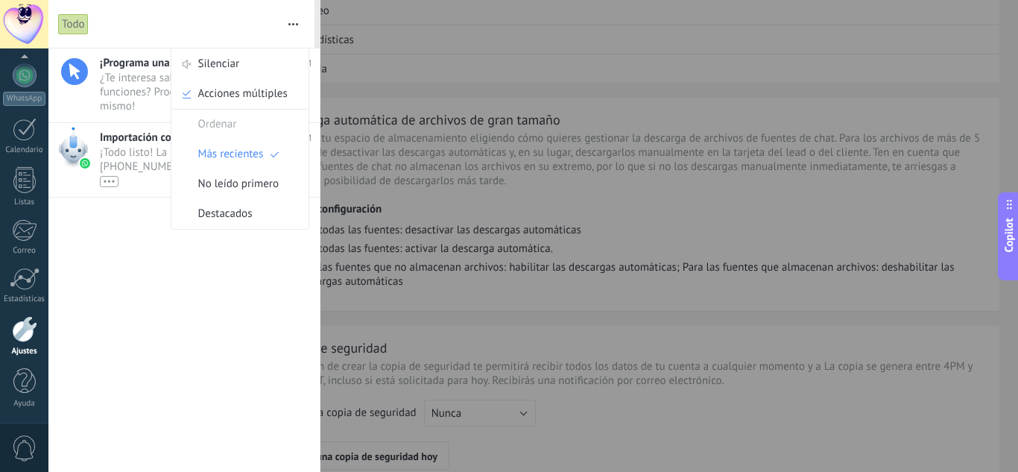
click at [234, 253] on div "¡Programa una demo con un experto! Hoy 5:01PM ¿Te interesa saber más sobre nues…" at bounding box center [183, 259] width 271 height 423
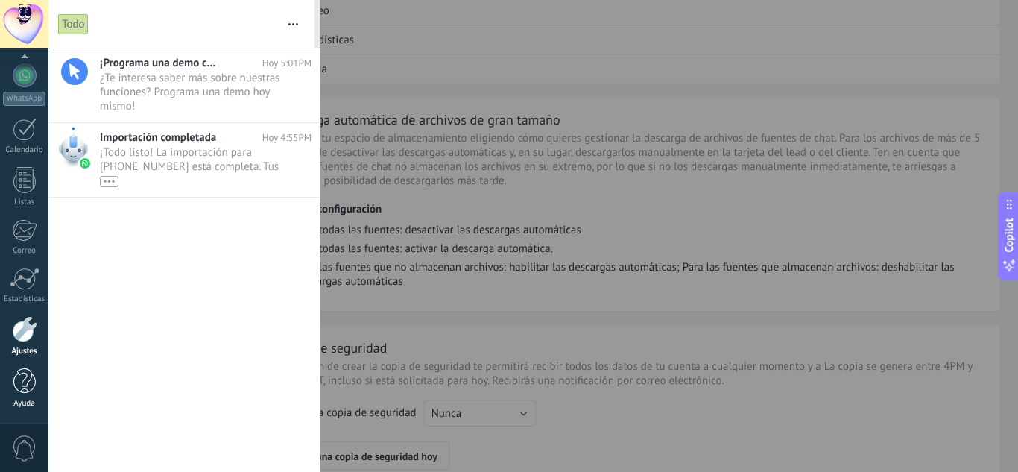
click at [16, 397] on link "Ayuda" at bounding box center [24, 388] width 48 height 40
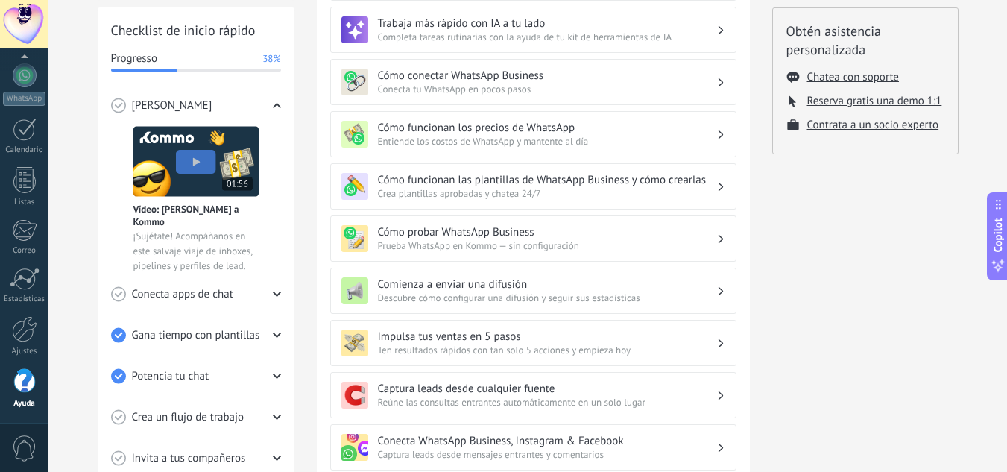
scroll to position [224, 0]
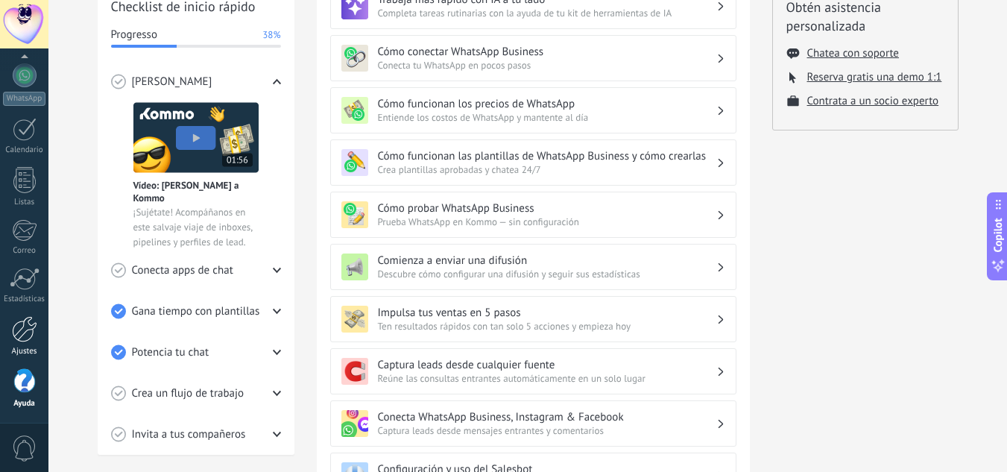
click at [25, 333] on div at bounding box center [24, 329] width 25 height 26
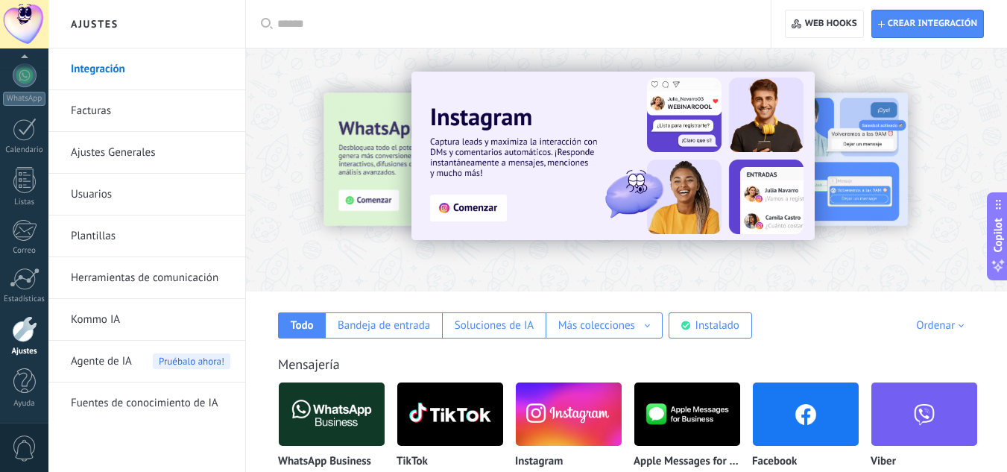
click at [123, 195] on link "Usuarios" at bounding box center [150, 195] width 159 height 42
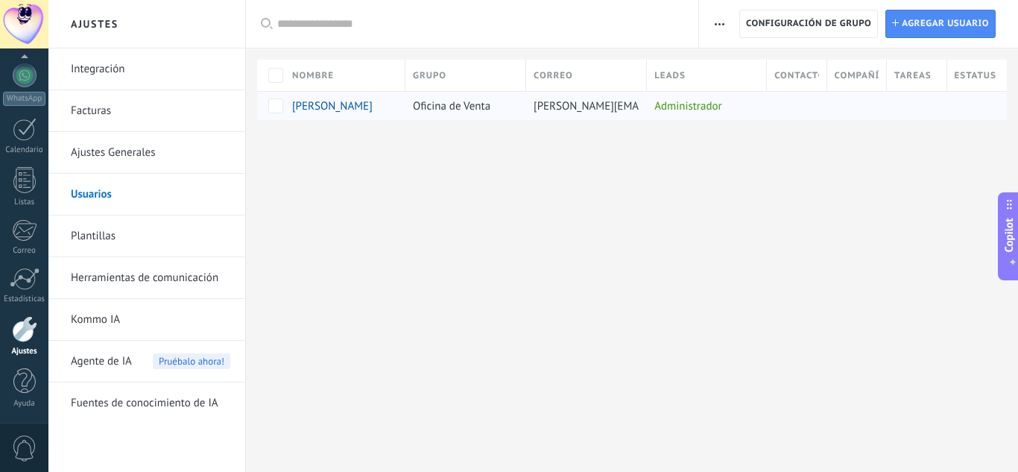
click at [678, 109] on div "Administrador" at bounding box center [703, 106] width 113 height 28
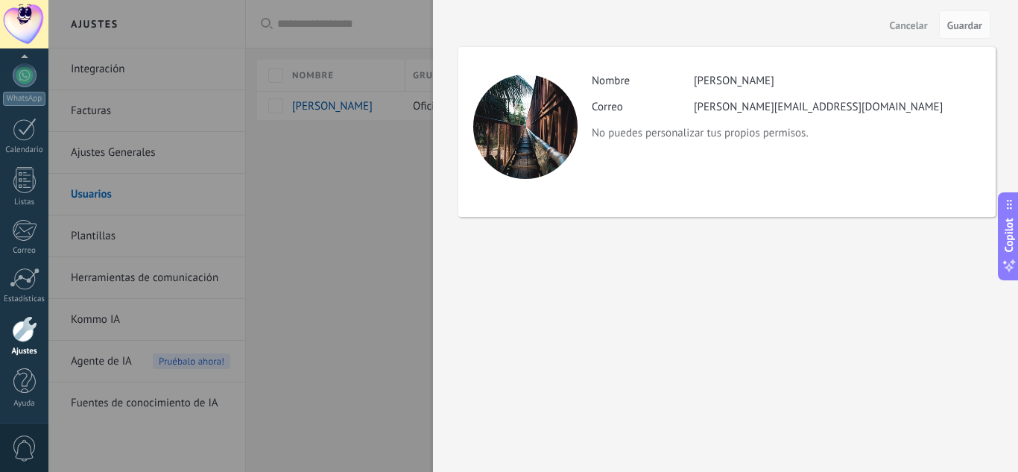
click at [390, 159] on div at bounding box center [509, 236] width 1018 height 472
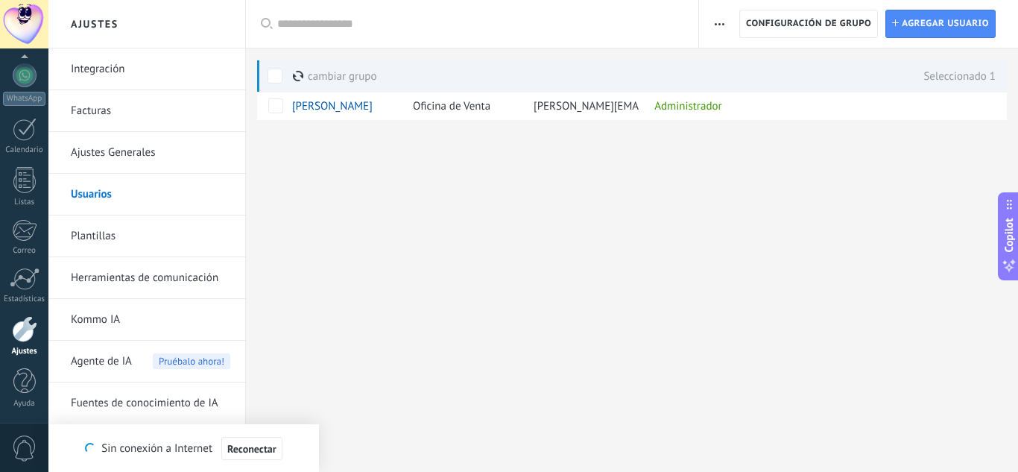
click at [724, 16] on button "button" at bounding box center [720, 24] width 22 height 28
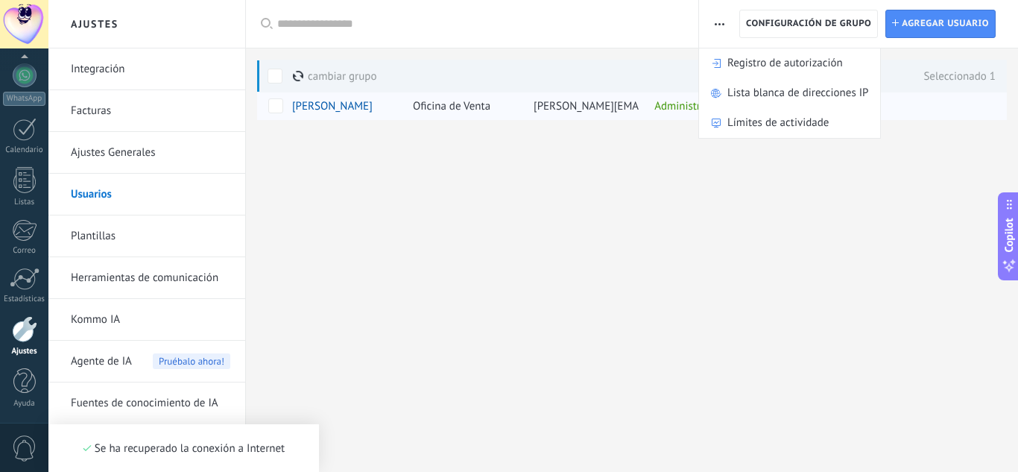
click at [599, 104] on span "[PERSON_NAME][EMAIL_ADDRESS][DOMAIN_NAME]" at bounding box center [658, 106] width 249 height 14
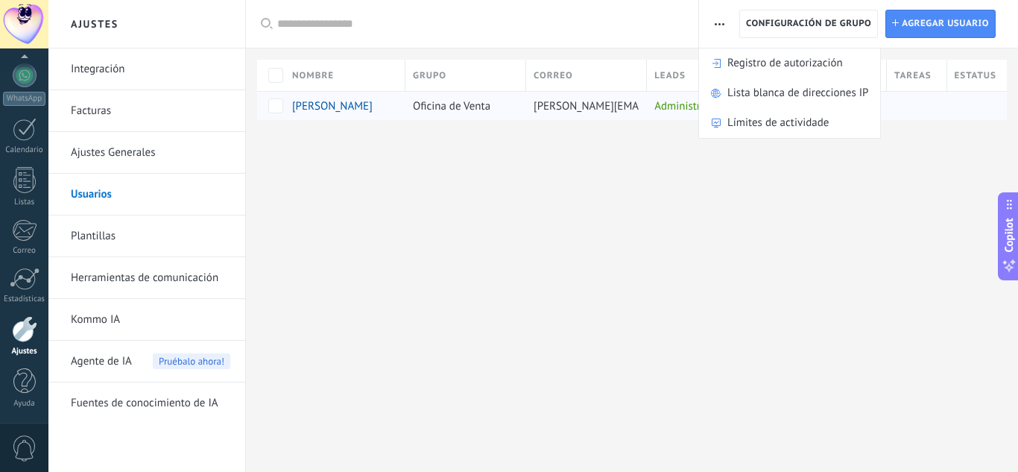
click at [664, 108] on div "Administrador" at bounding box center [703, 106] width 113 height 28
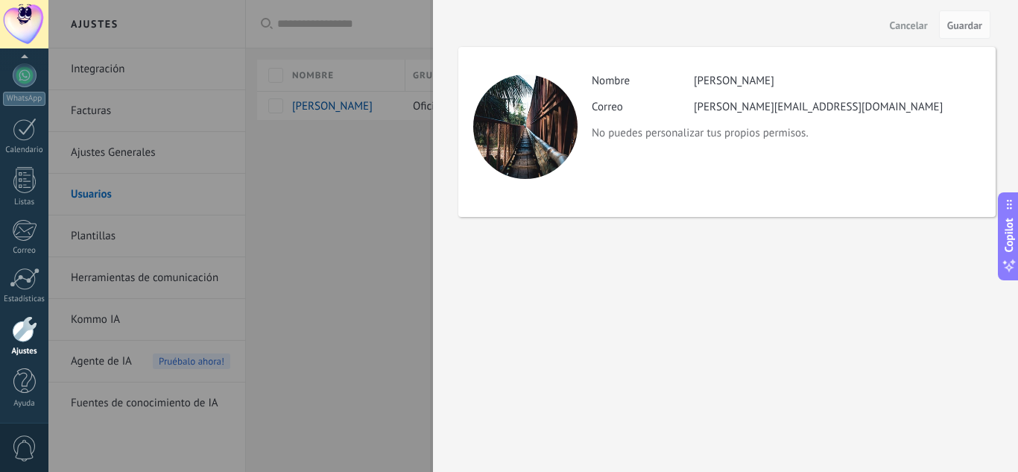
click at [917, 26] on span "Cancelar" at bounding box center [909, 25] width 38 height 10
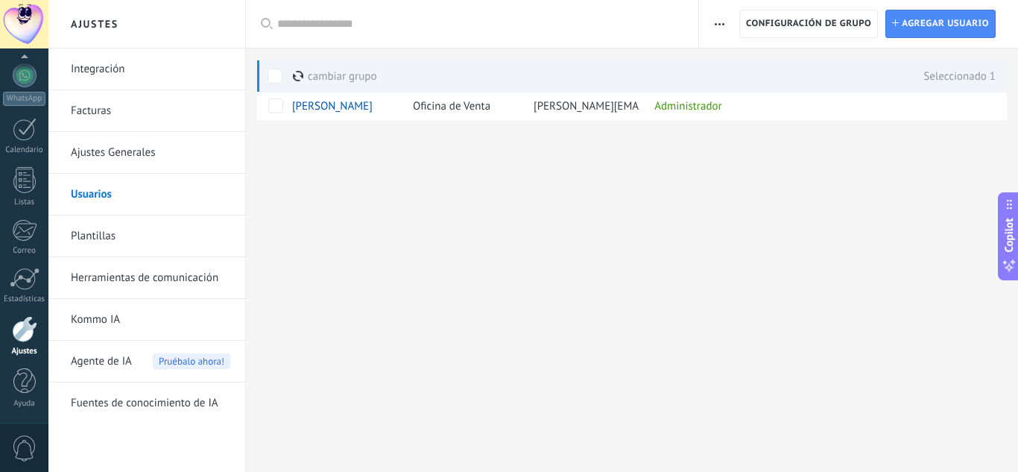
click at [300, 78] on span at bounding box center [298, 76] width 11 height 11
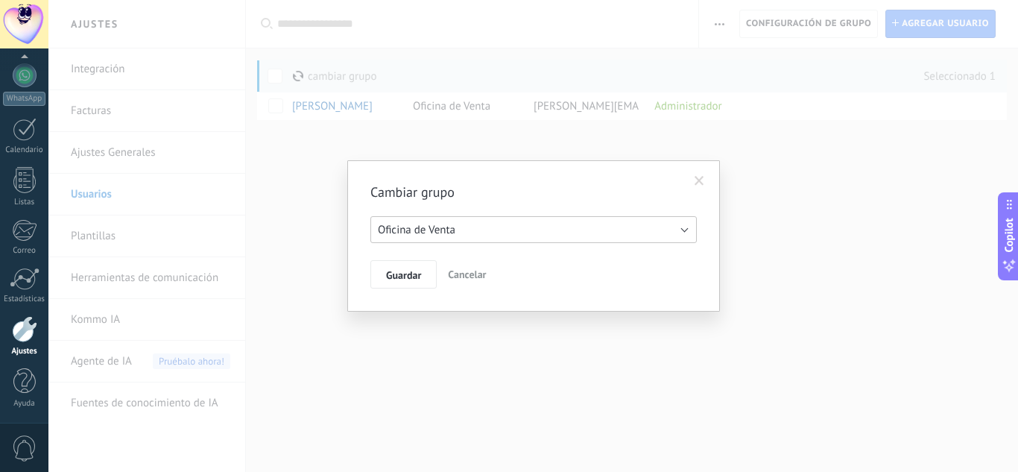
click at [465, 237] on button "Oficina de Venta" at bounding box center [533, 229] width 326 height 27
click at [456, 192] on h2 "Cambiar grupo" at bounding box center [526, 192] width 312 height 18
click at [484, 275] on span "Cancelar" at bounding box center [467, 274] width 38 height 13
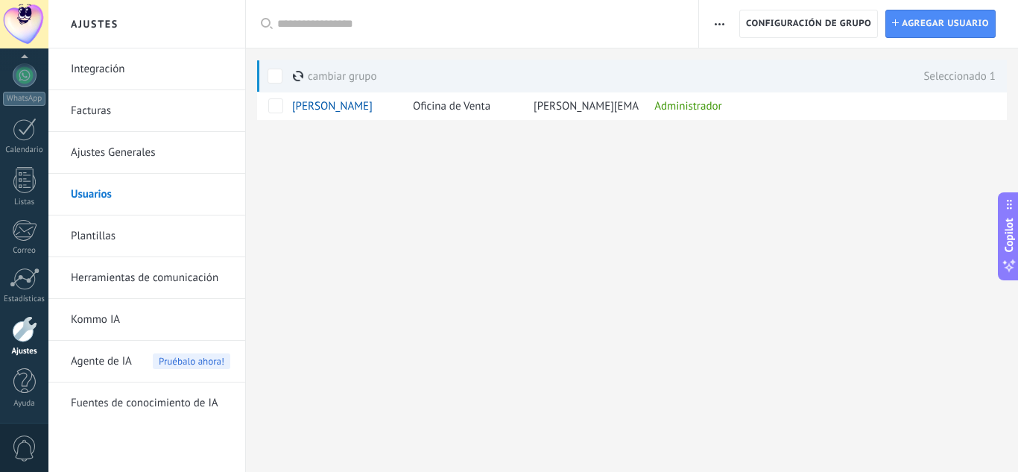
click at [718, 30] on span "button" at bounding box center [720, 24] width 10 height 28
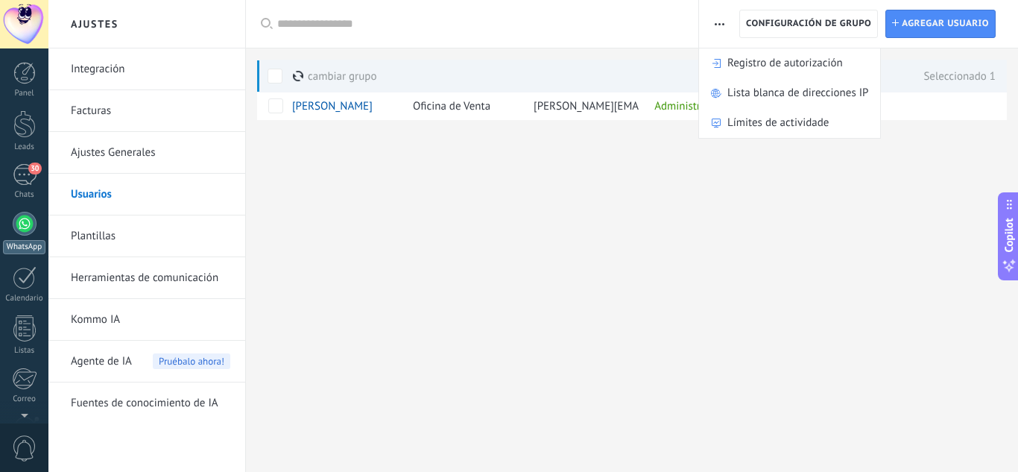
click at [21, 228] on div at bounding box center [25, 224] width 24 height 24
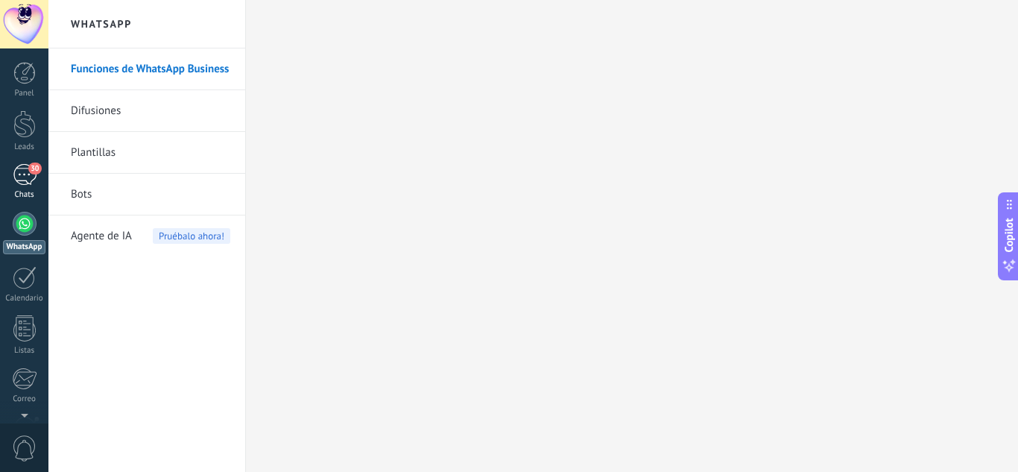
click at [25, 183] on div "30" at bounding box center [25, 175] width 24 height 22
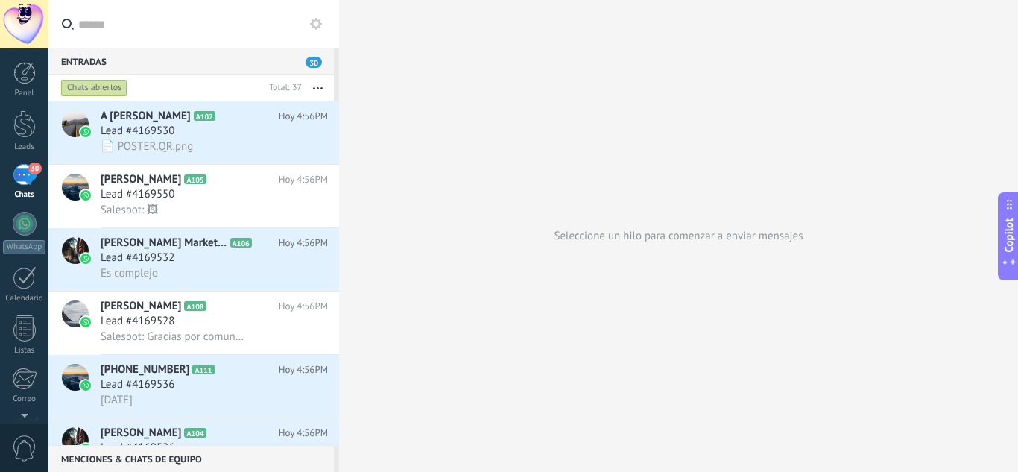
click at [324, 86] on button "button" at bounding box center [318, 88] width 32 height 27
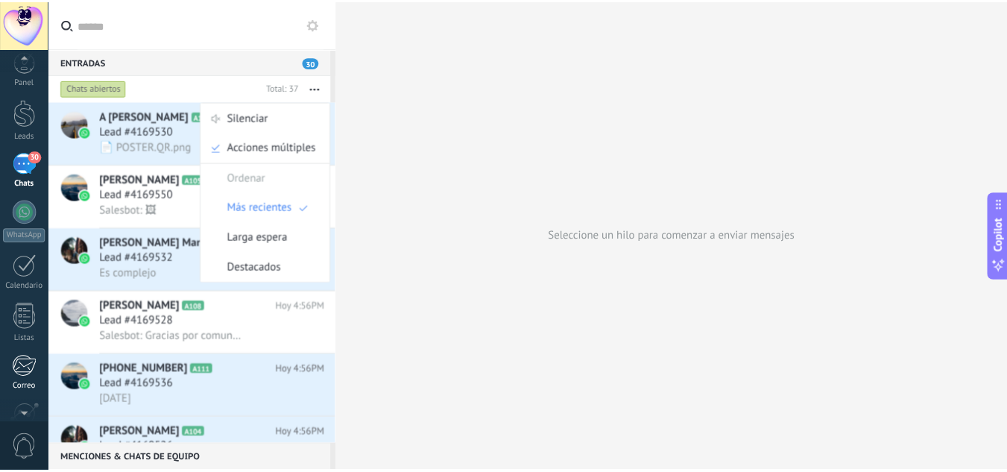
scroll to position [148, 0]
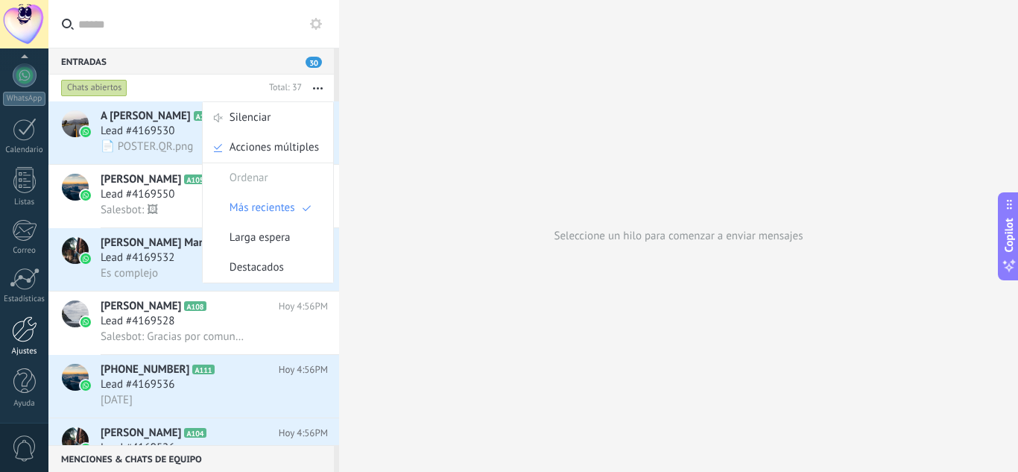
click at [26, 343] on link "Ajustes" at bounding box center [24, 336] width 48 height 40
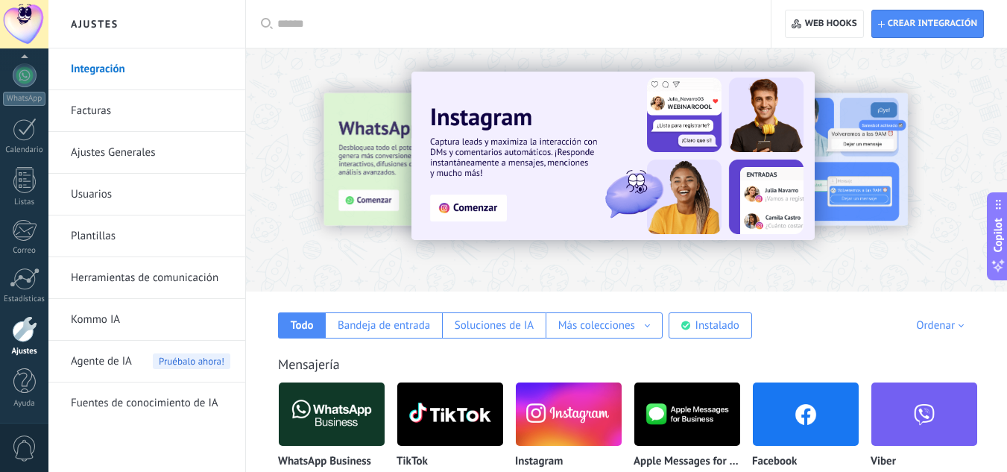
click at [186, 203] on link "Usuarios" at bounding box center [150, 195] width 159 height 42
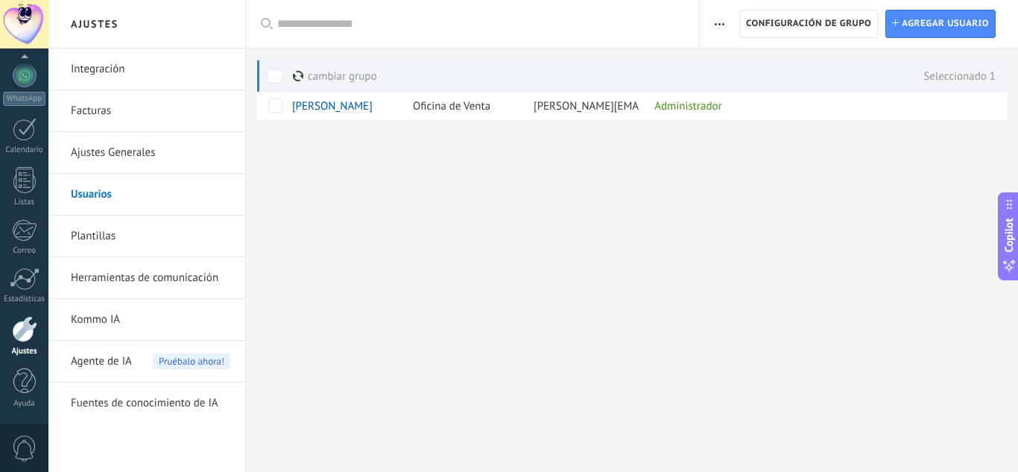
drag, startPoint x: 287, startPoint y: 119, endPoint x: 677, endPoint y: 211, distance: 401.2
click at [677, 211] on div "Ajustes Integración Facturas Ajustes Generales Usuarios Plantillas Herramientas…" at bounding box center [533, 236] width 970 height 472
click at [121, 69] on link "Integración" at bounding box center [150, 69] width 159 height 42
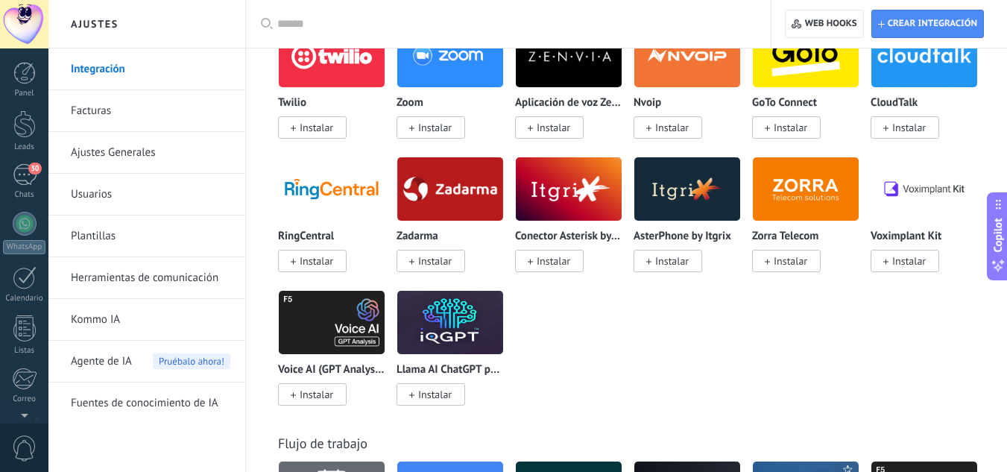
scroll to position [148, 0]
click at [125, 13] on h2 "Ajustes" at bounding box center [146, 24] width 159 height 48
click at [110, 198] on link "Usuarios" at bounding box center [150, 195] width 159 height 42
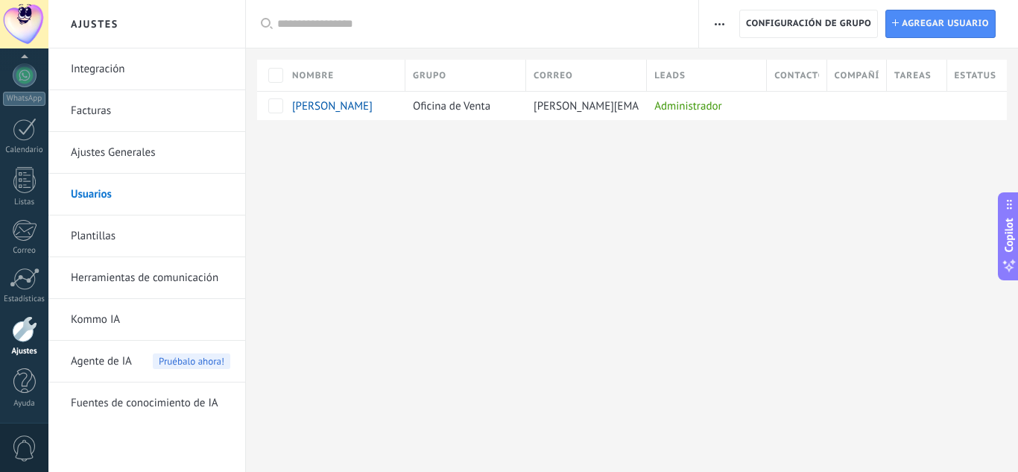
click at [718, 28] on span "button" at bounding box center [720, 24] width 10 height 28
click at [754, 170] on div "Ajustes Integración Facturas Ajustes Generales Usuarios Plantillas Herramientas…" at bounding box center [533, 236] width 970 height 472
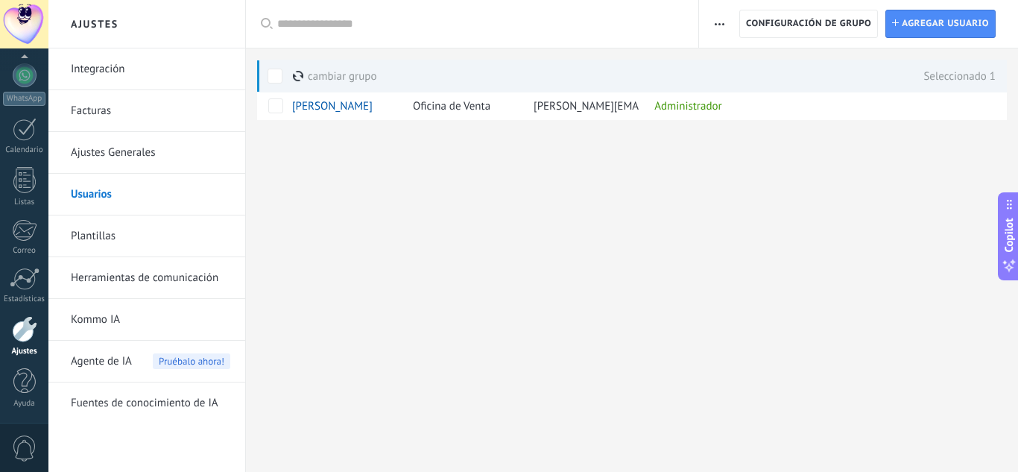
click at [578, 181] on div "Ajustes Integración Facturas Ajustes Generales Usuarios Plantillas Herramientas…" at bounding box center [533, 236] width 970 height 472
click at [949, 66] on div "Seleccionado 1" at bounding box center [952, 76] width 87 height 33
click at [300, 78] on span at bounding box center [298, 76] width 11 height 11
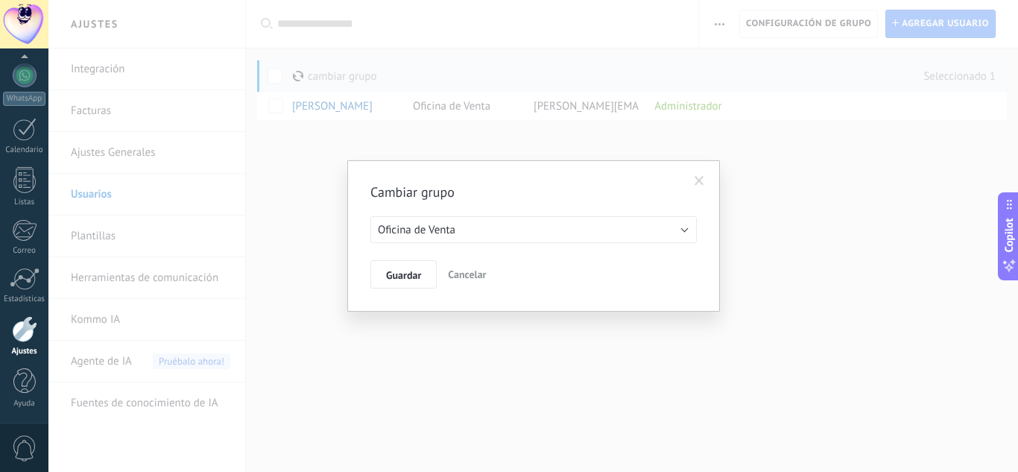
click at [466, 274] on span "Cancelar" at bounding box center [467, 274] width 38 height 13
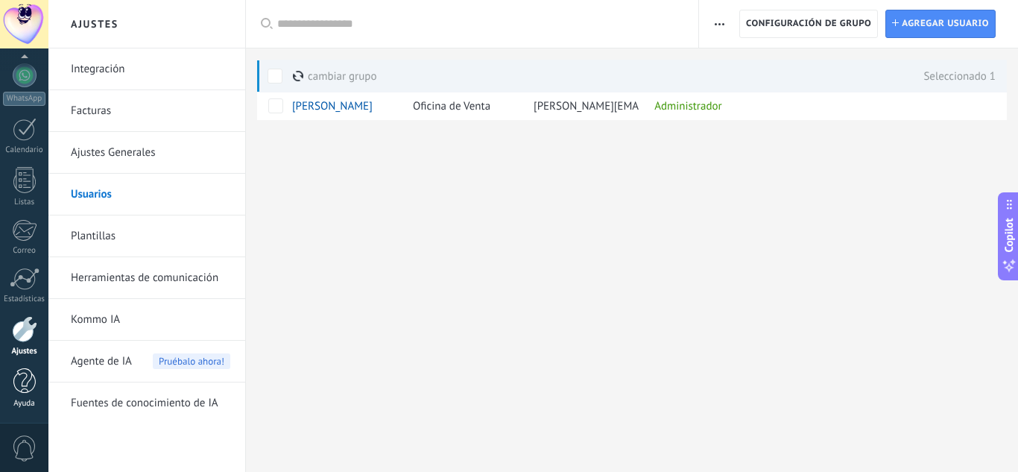
click at [19, 379] on div at bounding box center [24, 381] width 22 height 26
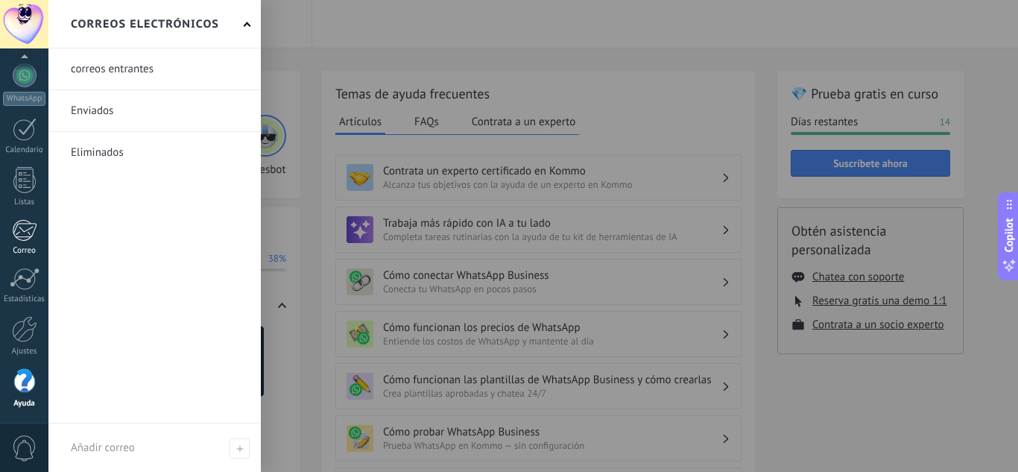
click at [27, 234] on div at bounding box center [24, 230] width 25 height 22
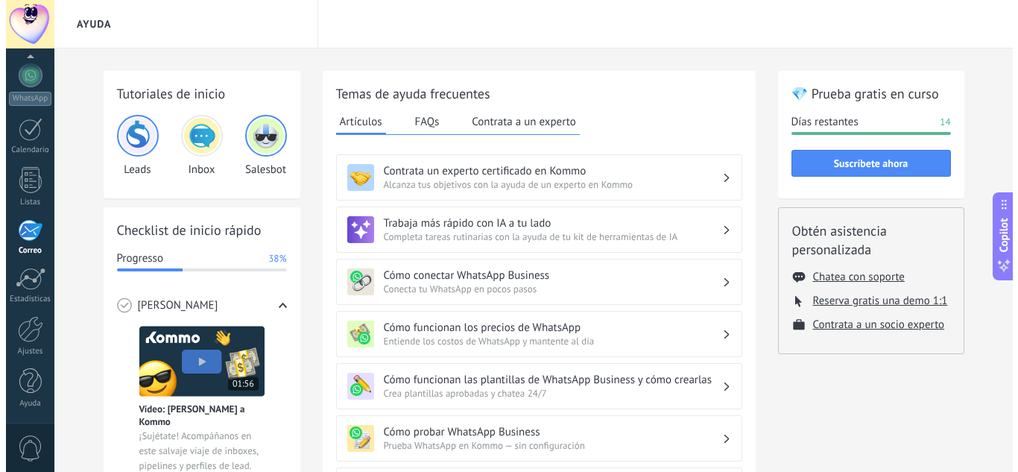
scroll to position [145, 0]
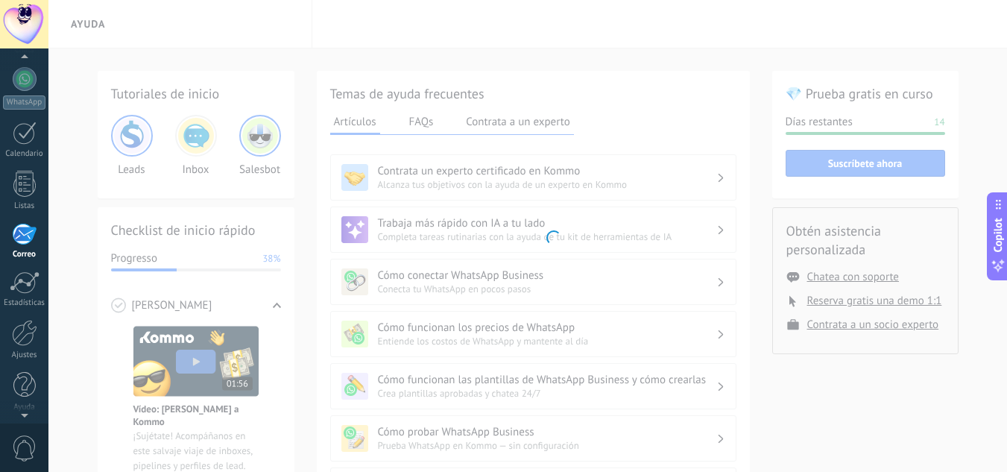
click at [31, 235] on div at bounding box center [24, 234] width 25 height 22
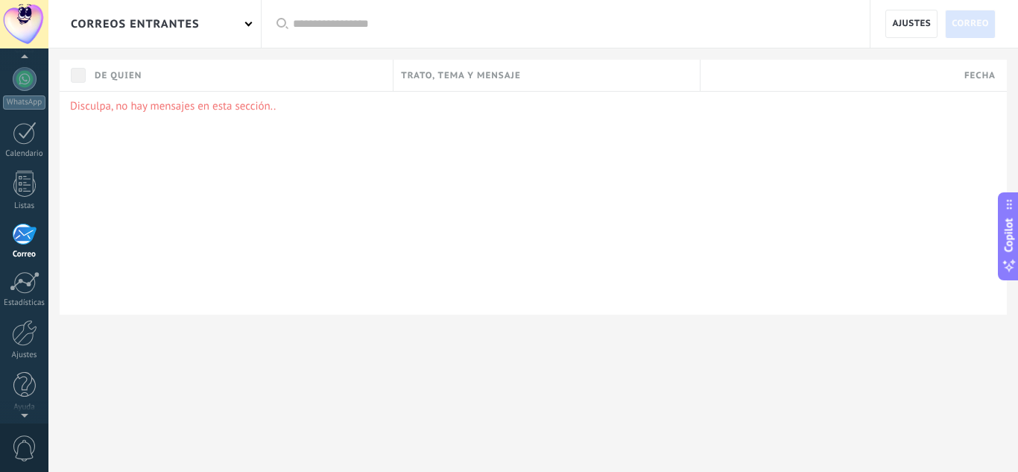
click at [14, 56] on div "© 2025 derechos reservados | Términos de uso Soporte técnico [PERSON_NAME] ID d…" at bounding box center [24, 236] width 48 height 472
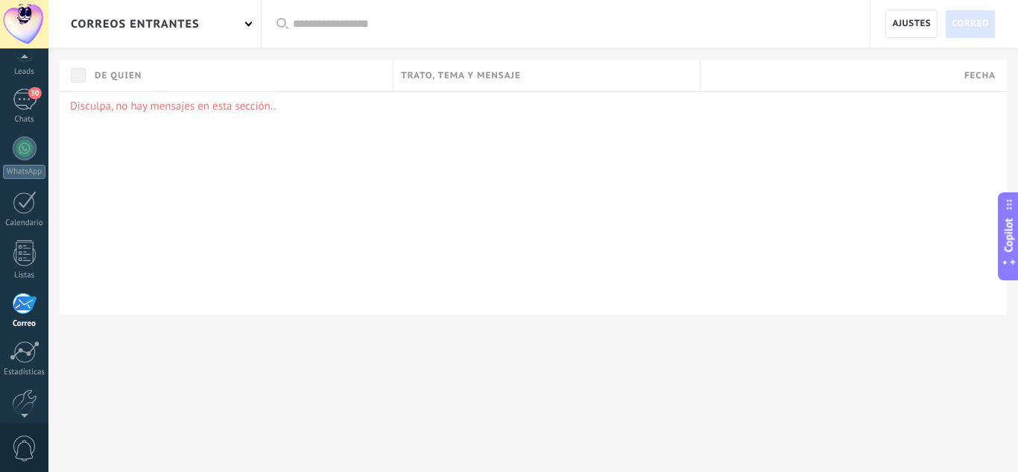
scroll to position [0, 0]
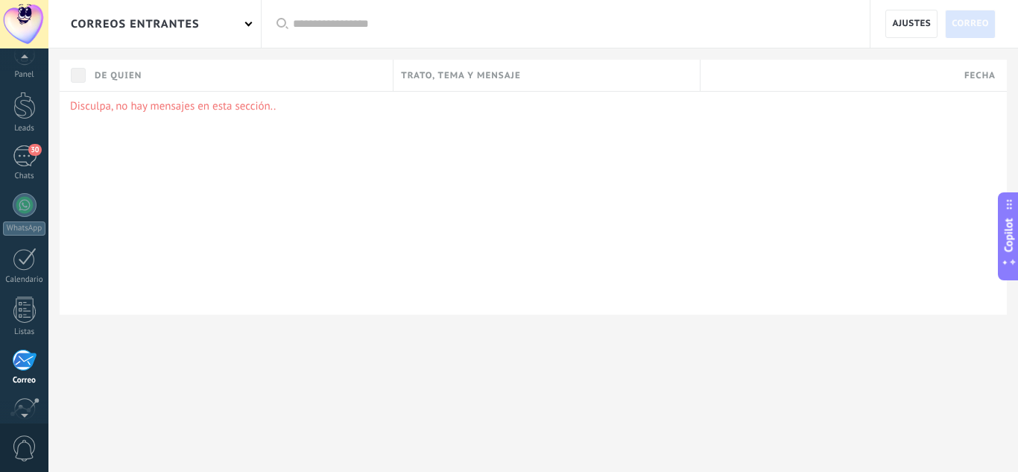
click at [25, 54] on div at bounding box center [24, 59] width 48 height 22
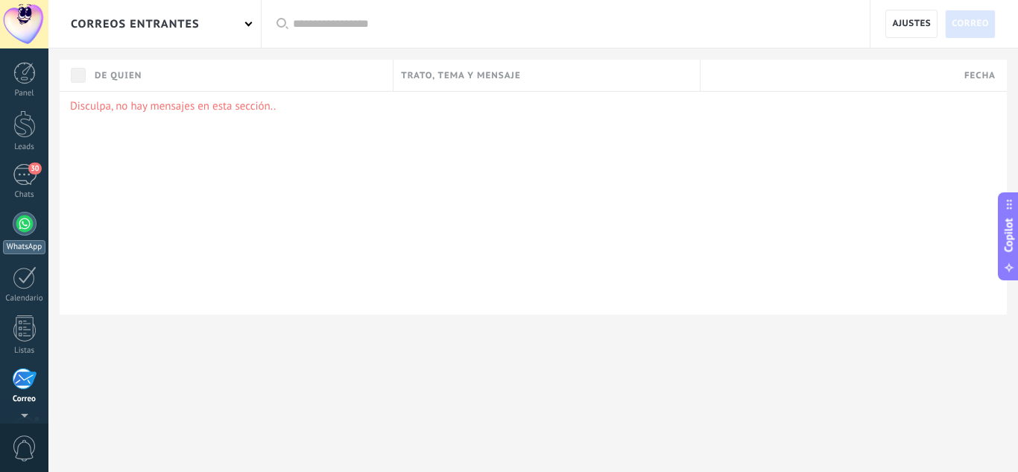
click at [21, 224] on div at bounding box center [25, 224] width 24 height 24
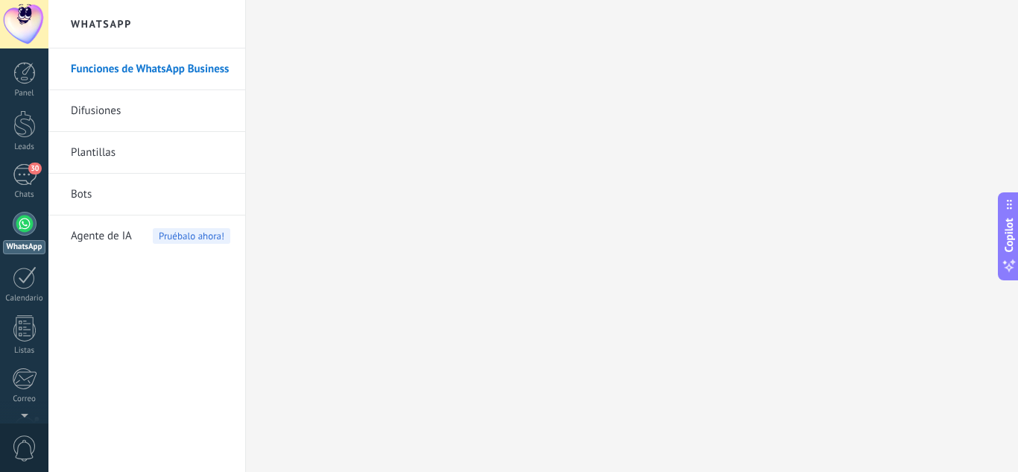
click at [173, 73] on link "Funciones de WhatsApp Business" at bounding box center [150, 69] width 159 height 42
click at [29, 130] on div at bounding box center [24, 124] width 22 height 28
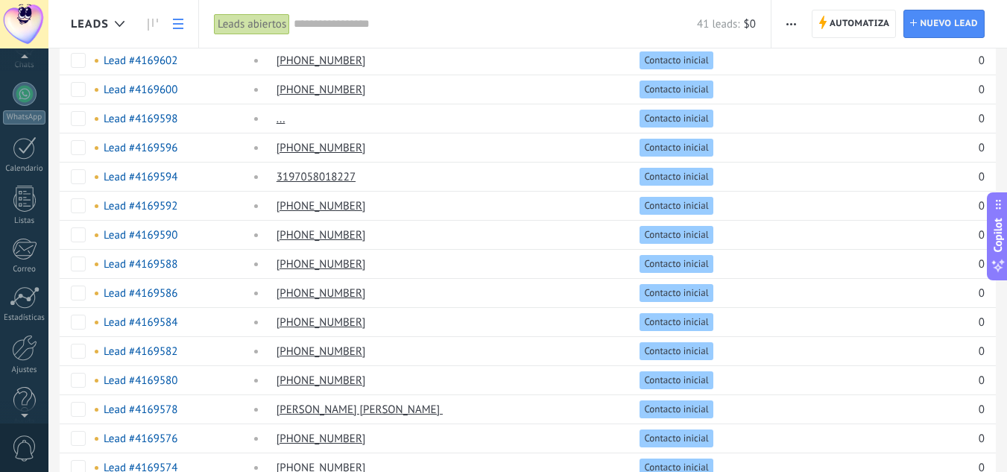
scroll to position [148, 0]
click at [25, 384] on div at bounding box center [24, 381] width 22 height 26
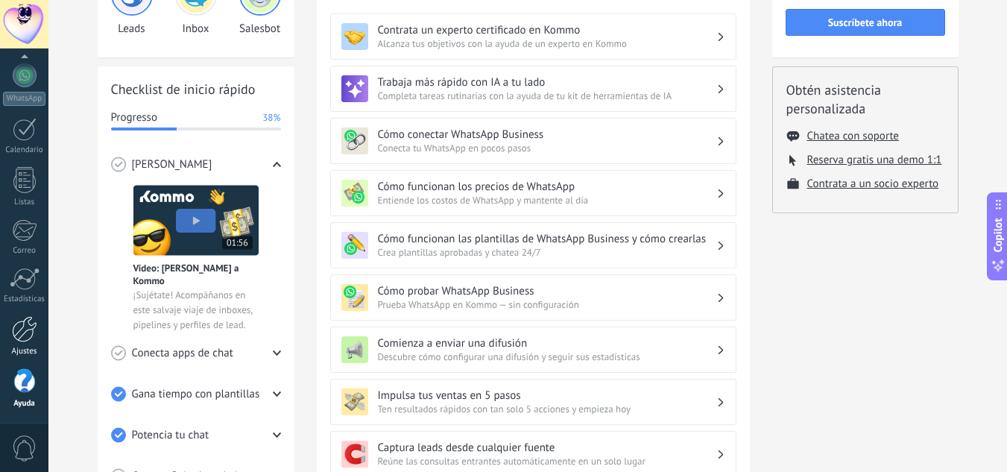
scroll to position [149, 0]
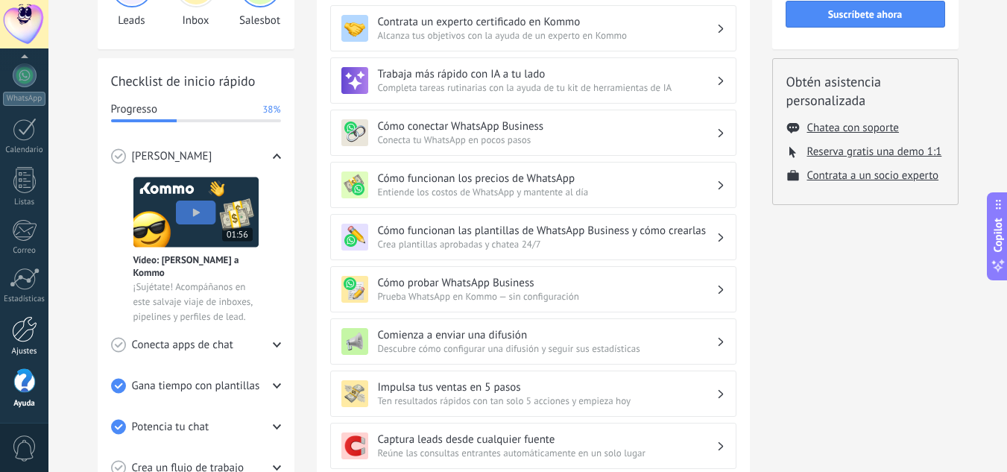
click at [31, 323] on div at bounding box center [24, 329] width 25 height 26
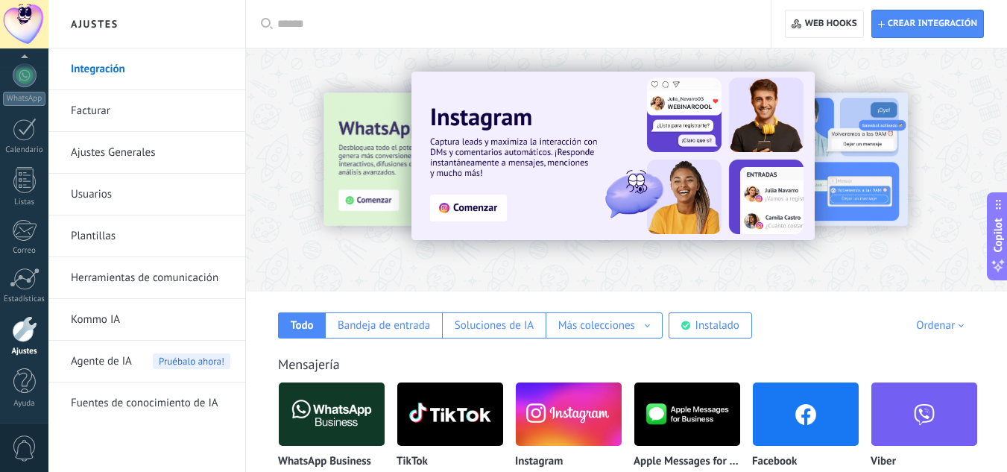
click at [103, 148] on link "Ajustes Generales" at bounding box center [150, 153] width 159 height 42
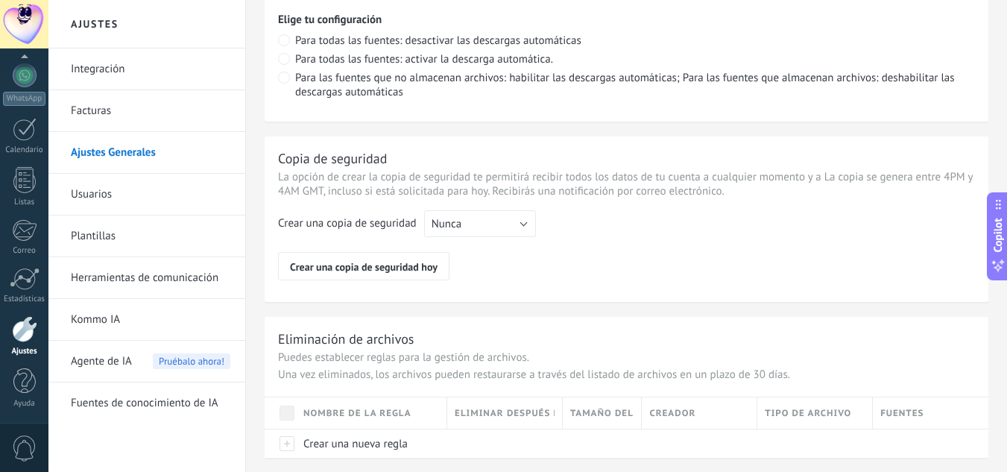
scroll to position [1198, 0]
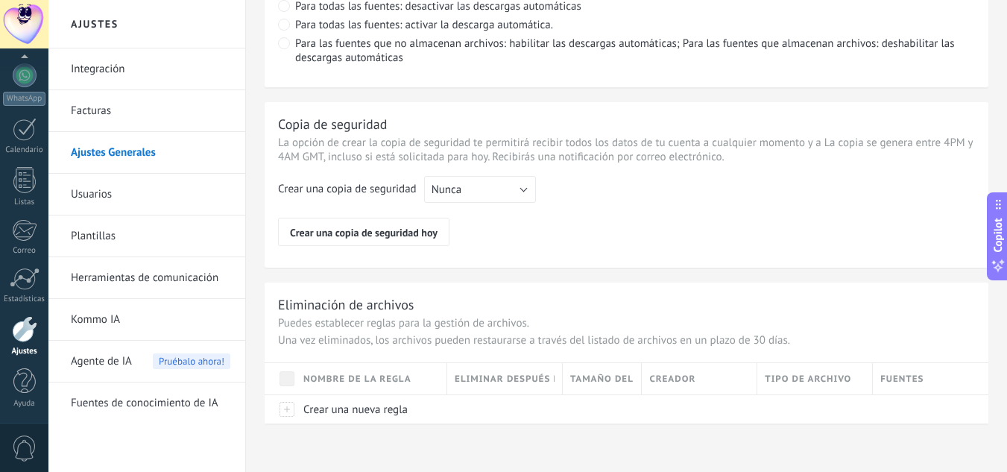
click at [25, 20] on div at bounding box center [24, 24] width 48 height 48
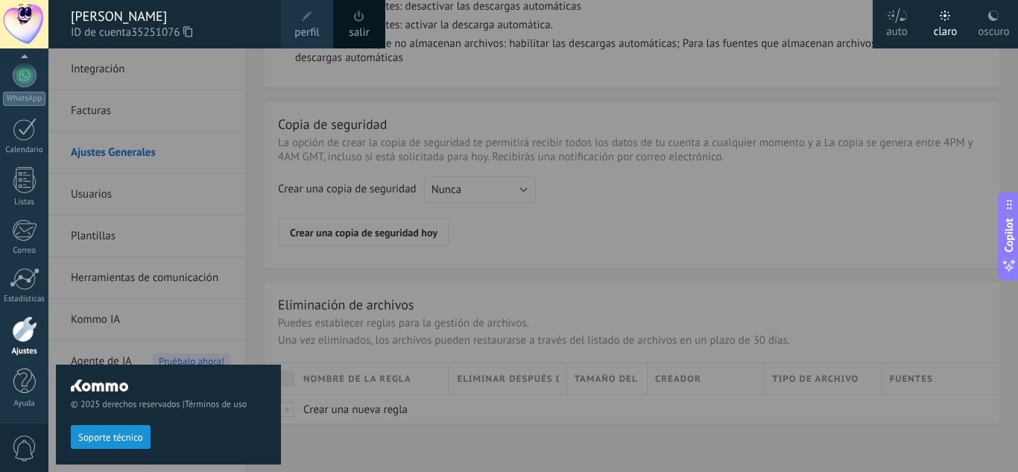
click at [357, 25] on link "salir" at bounding box center [359, 33] width 20 height 16
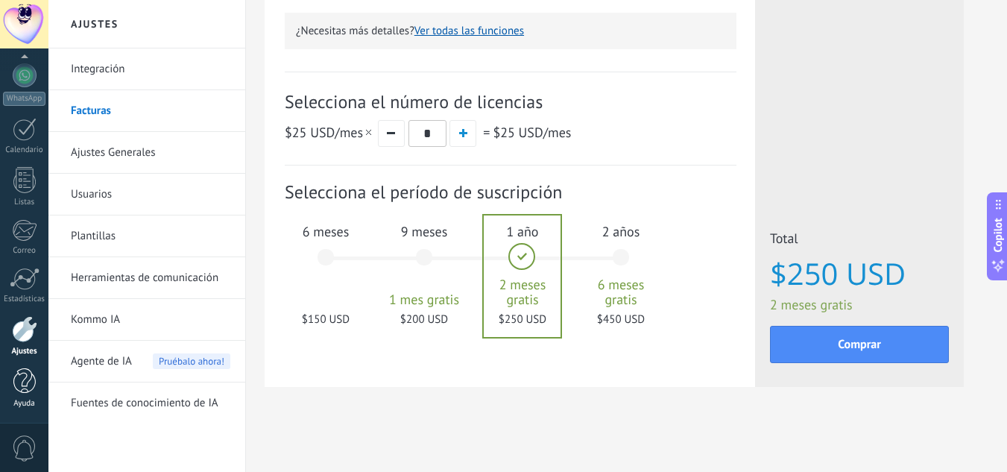
scroll to position [483, 0]
